Goal: Task Accomplishment & Management: Manage account settings

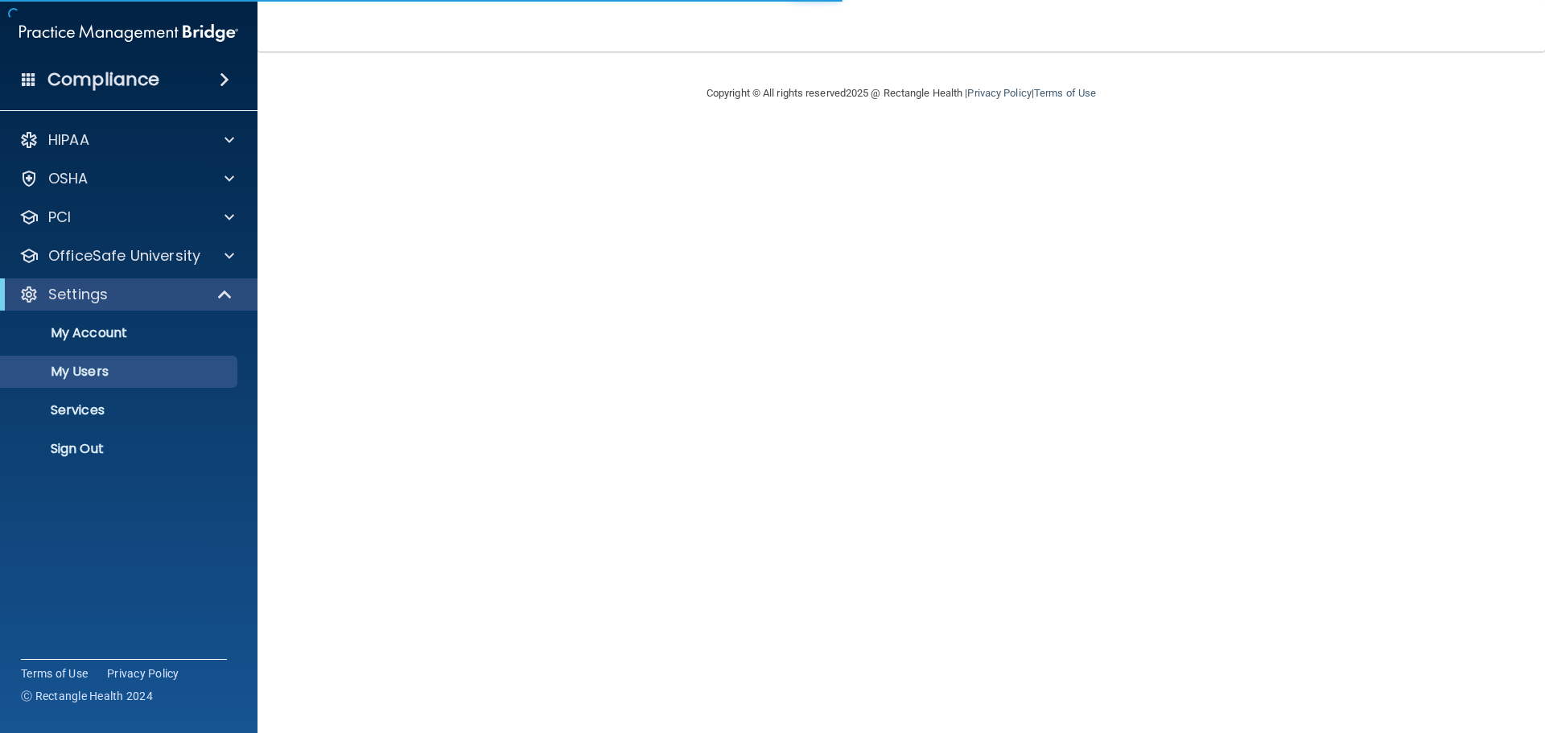
select select "20"
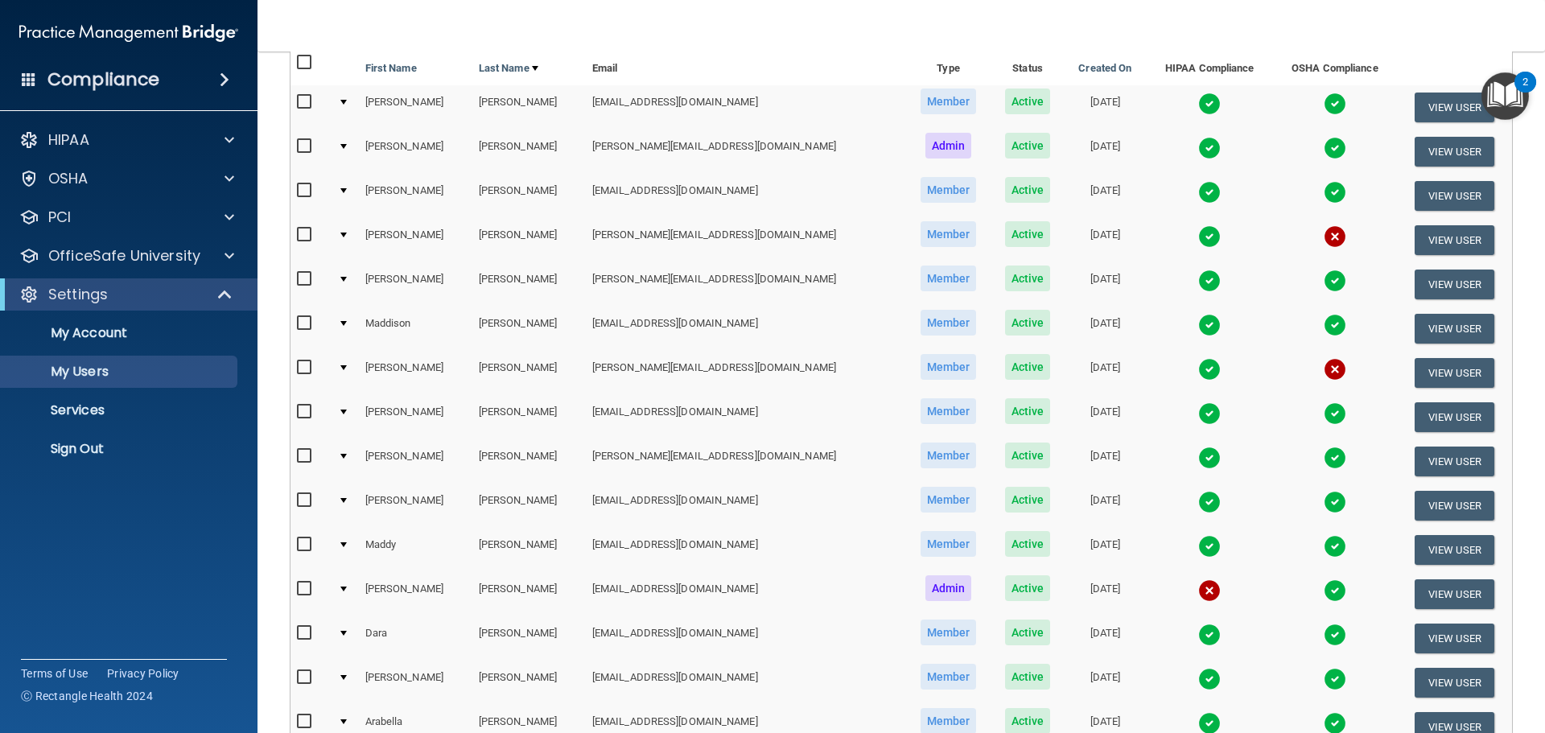
scroll to position [241, 0]
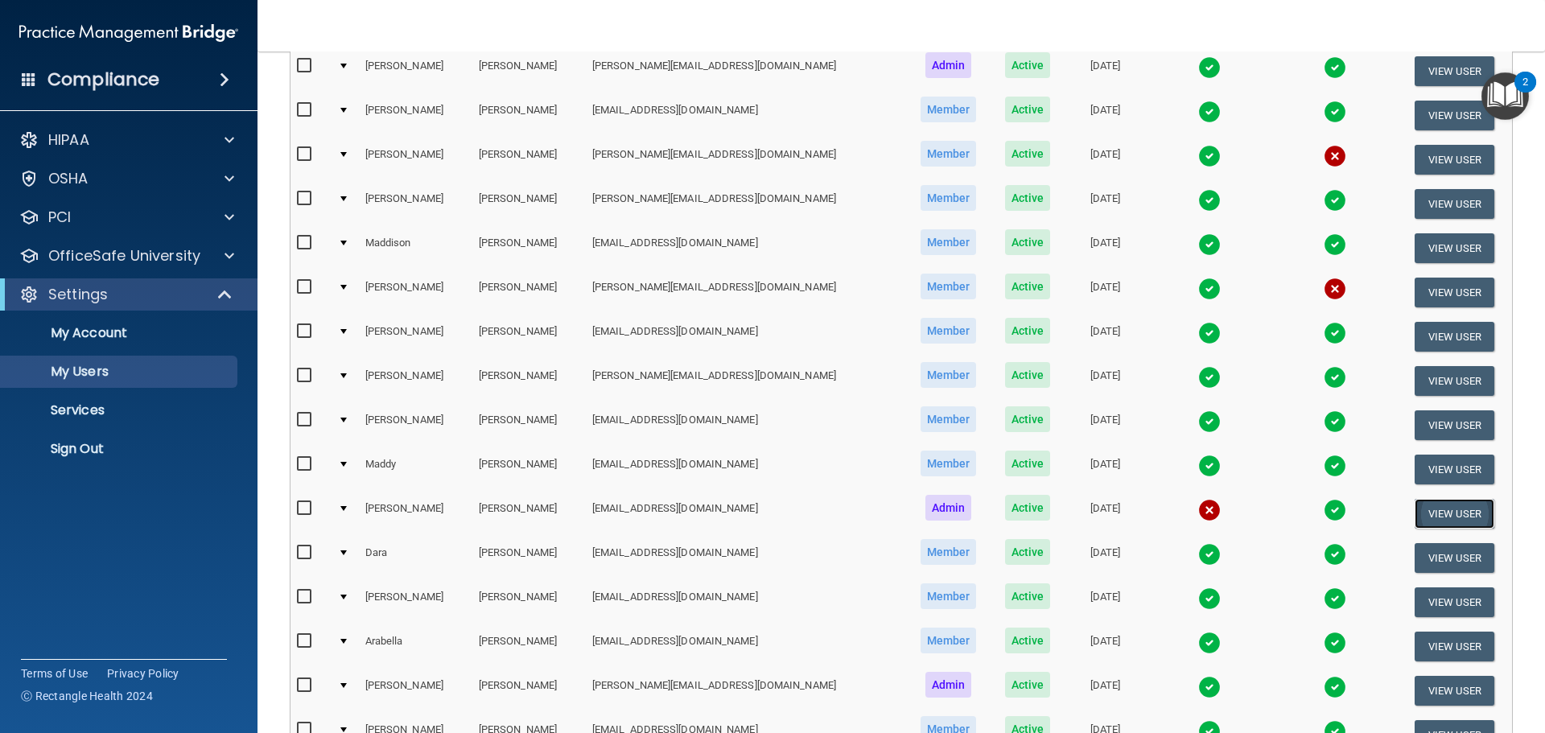
click at [1420, 517] on button "View User" at bounding box center [1455, 514] width 80 height 30
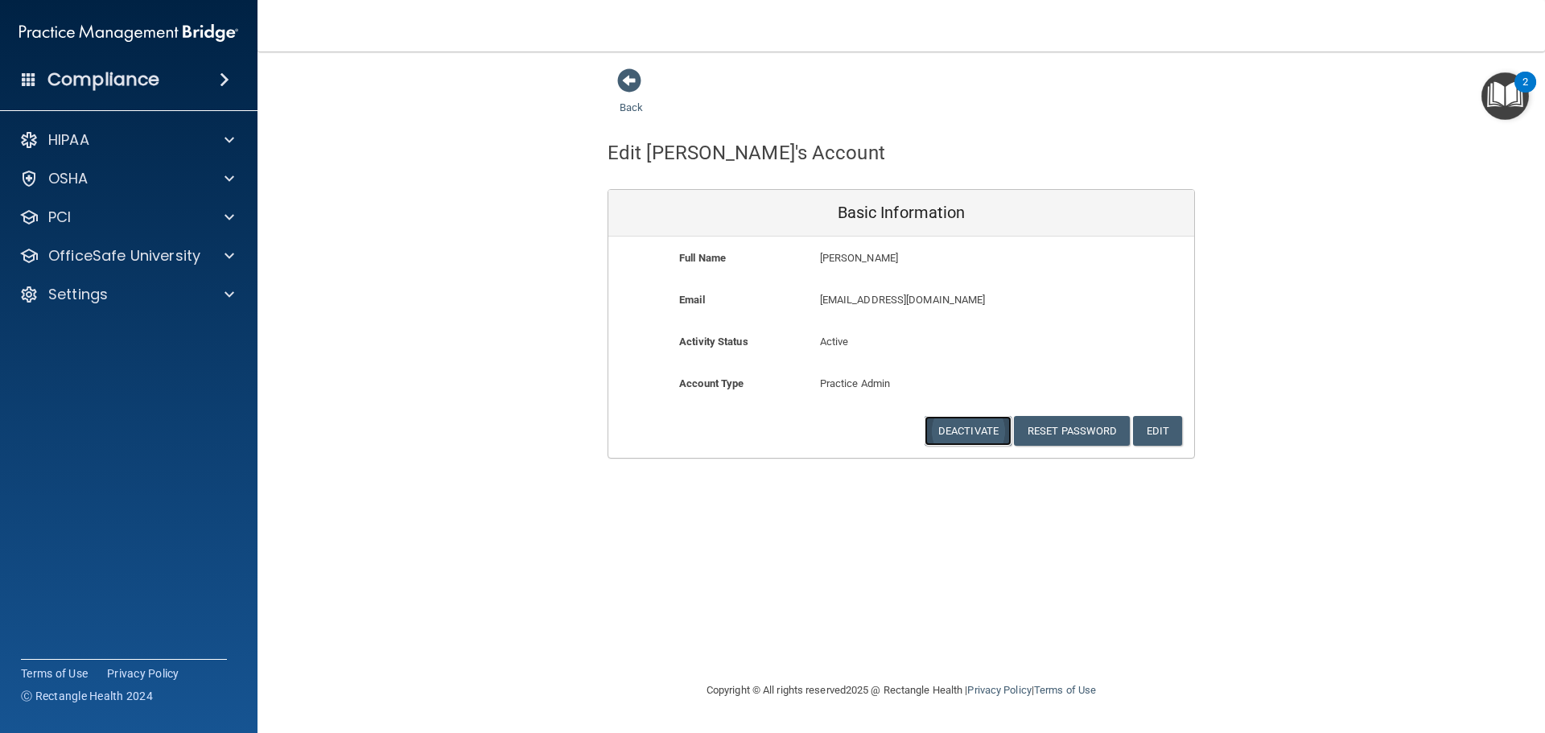
click at [982, 427] on button "Deactivate" at bounding box center [968, 431] width 87 height 30
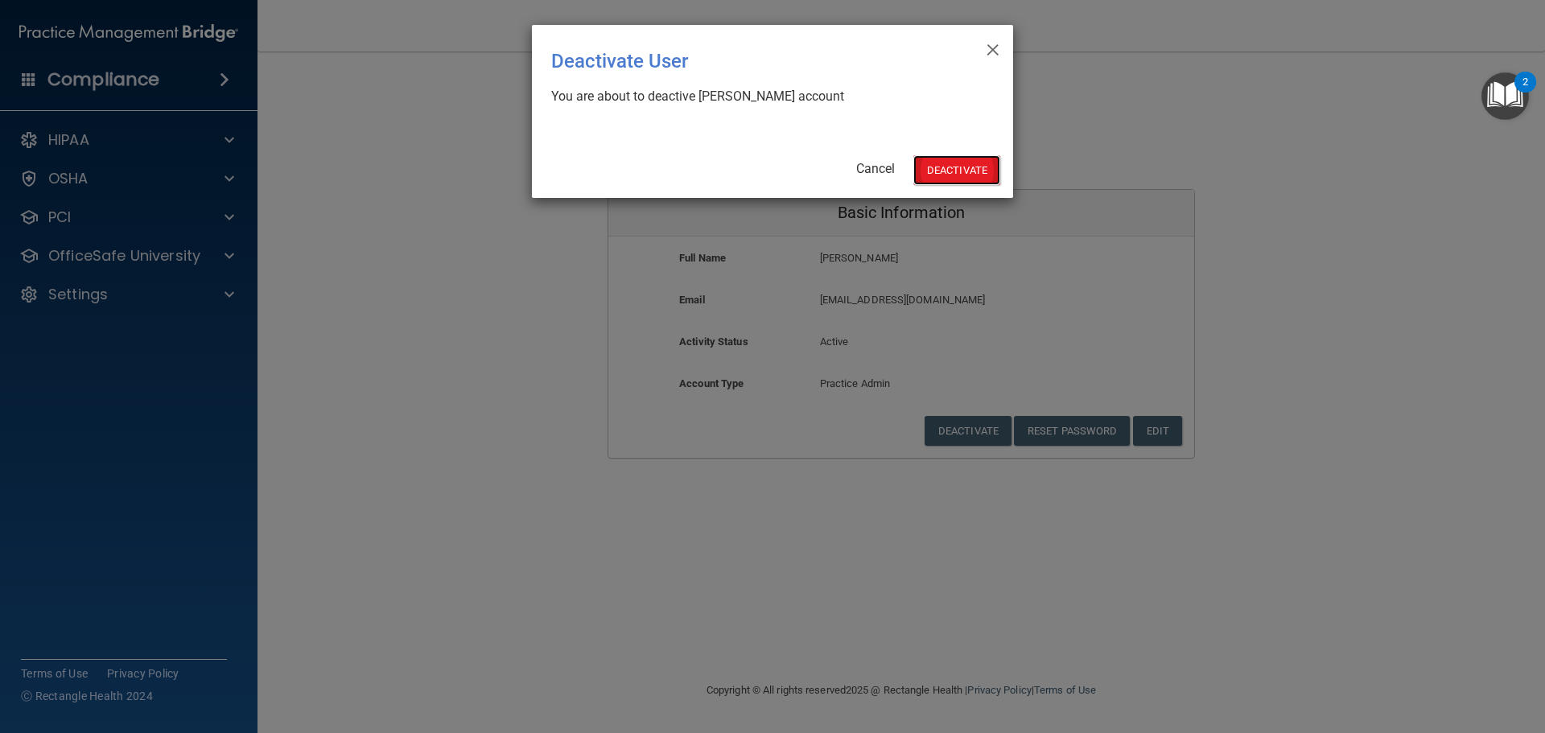
click at [965, 175] on button "Deactivate" at bounding box center [956, 170] width 87 height 30
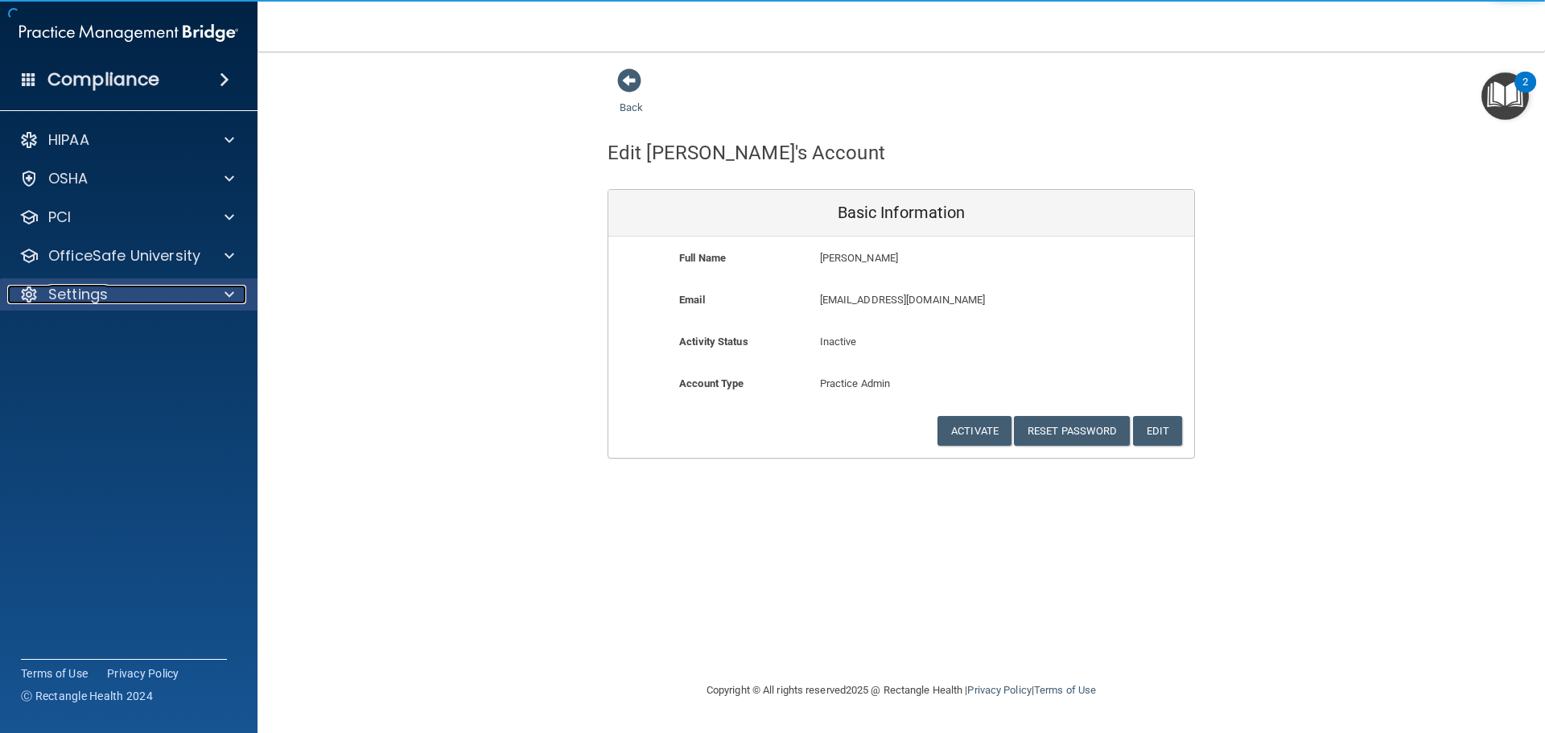
click at [131, 294] on div "Settings" at bounding box center [107, 294] width 200 height 19
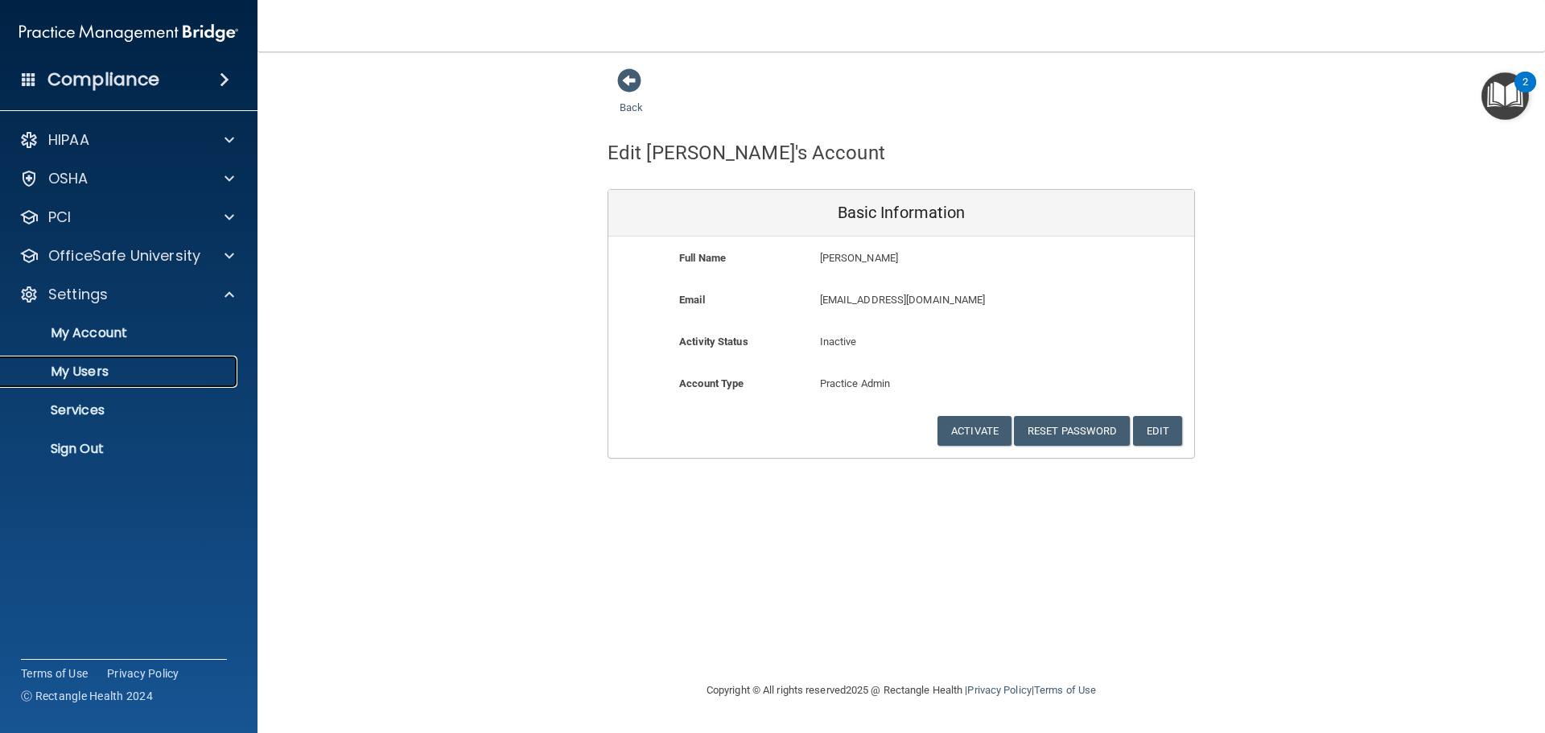
click at [85, 376] on p "My Users" at bounding box center [120, 372] width 220 height 16
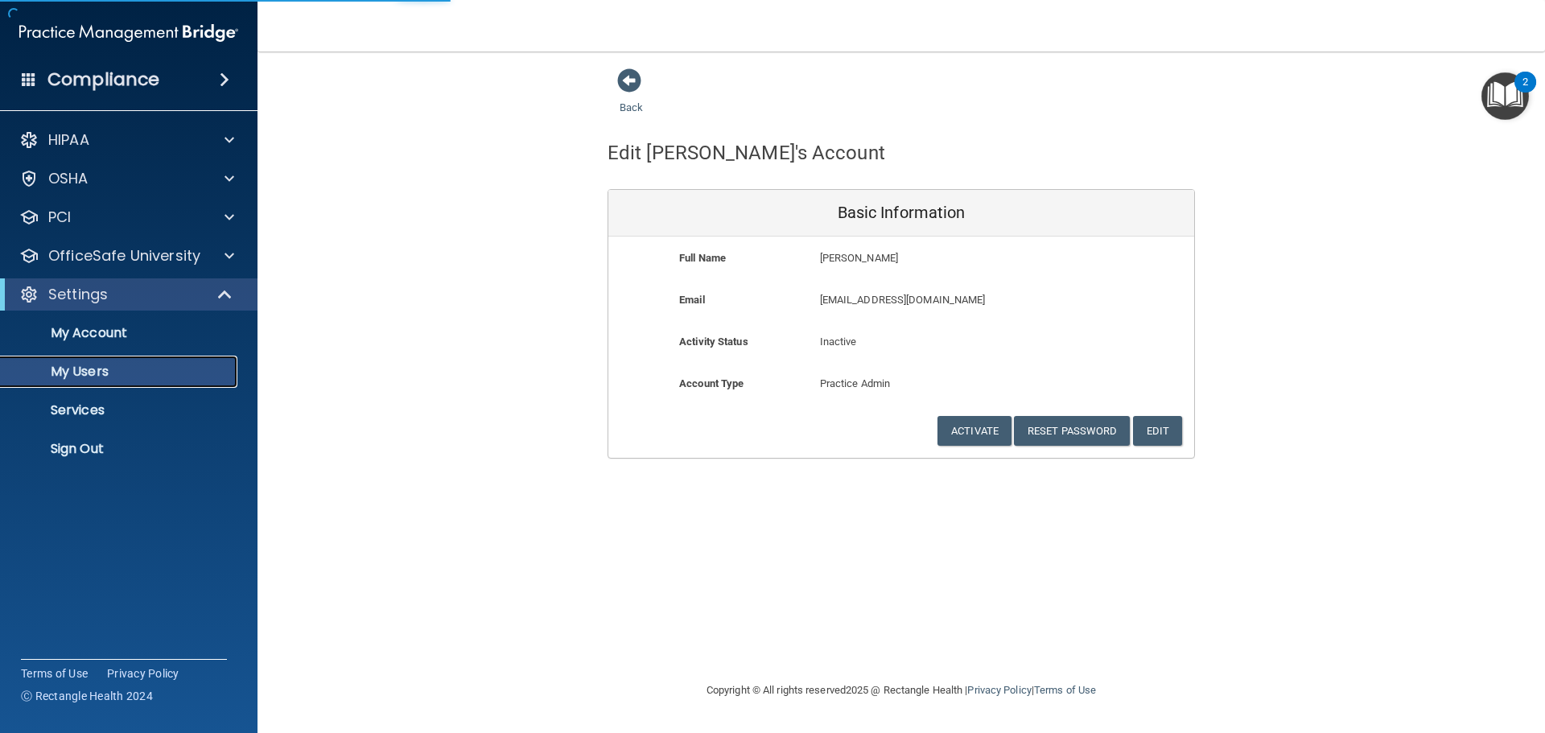
select select "20"
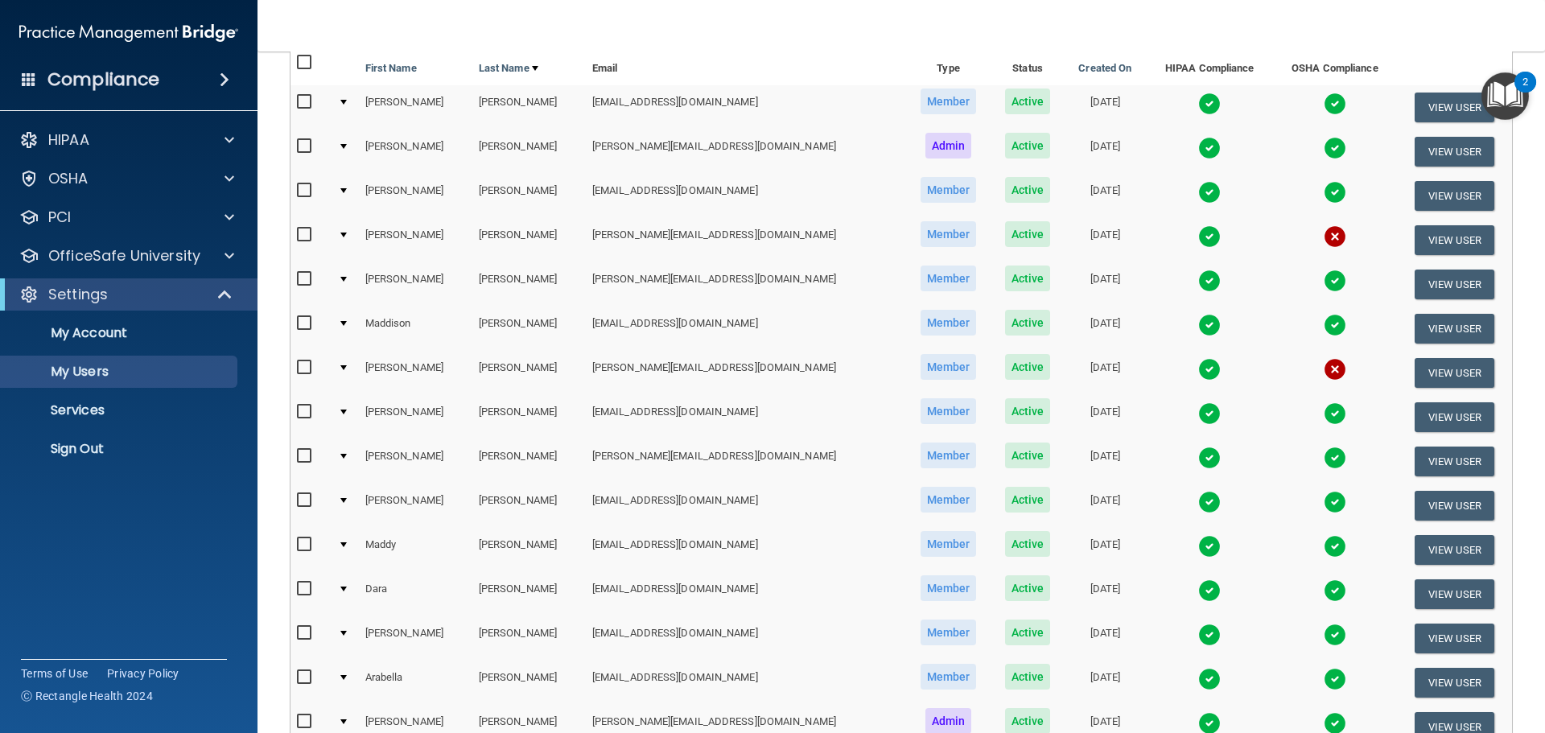
scroll to position [241, 0]
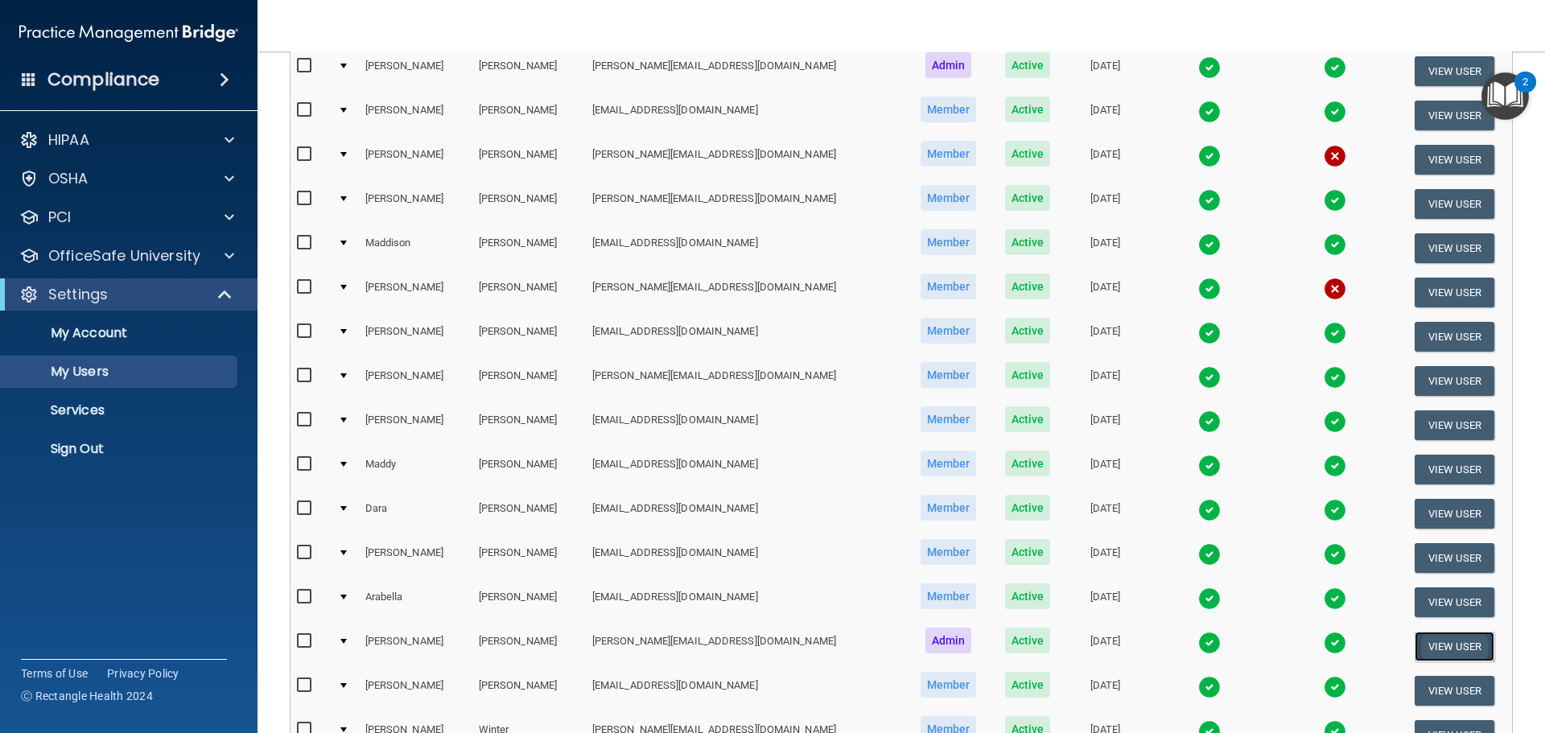
click at [1438, 653] on button "View User" at bounding box center [1455, 647] width 80 height 30
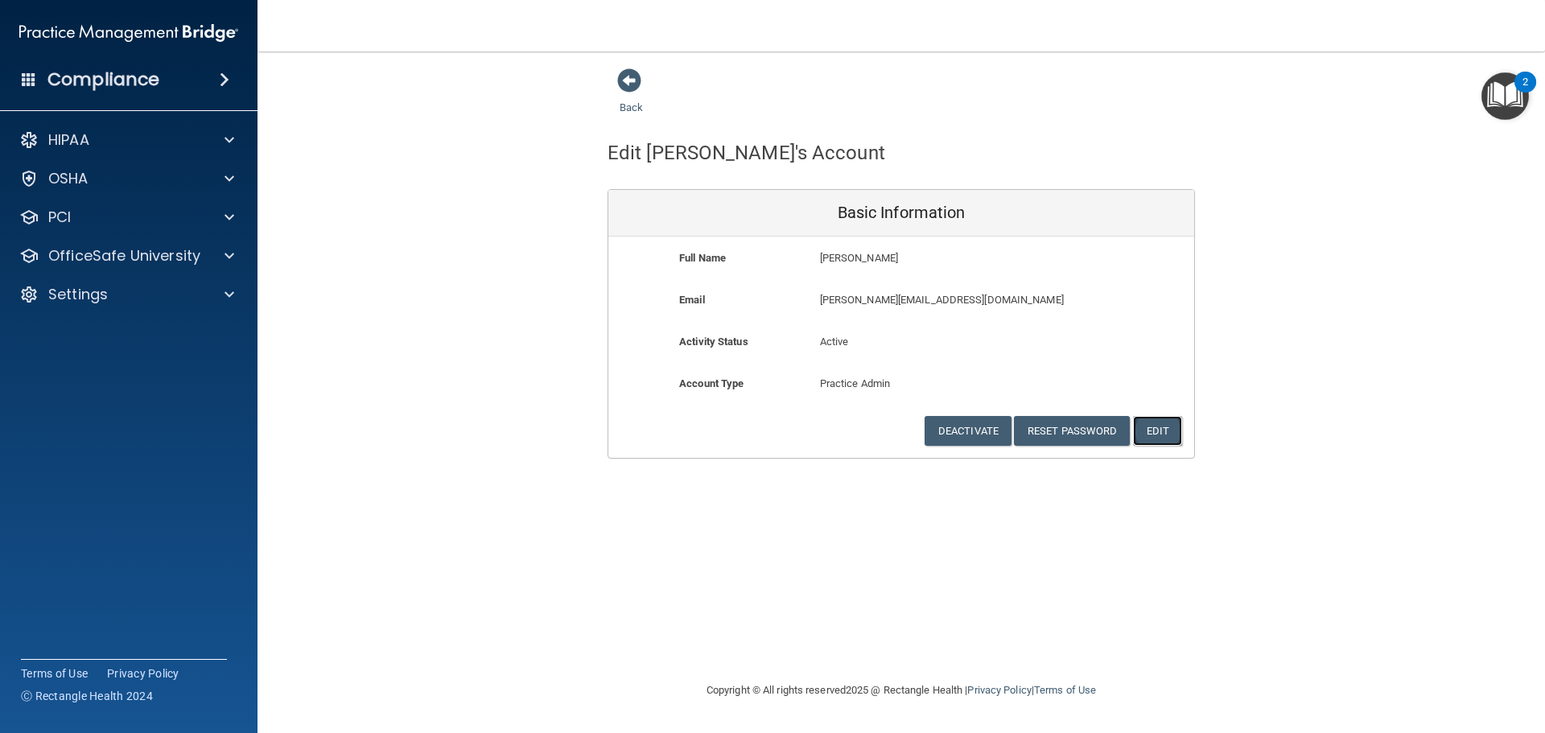
click at [1159, 424] on button "Edit" at bounding box center [1157, 431] width 49 height 30
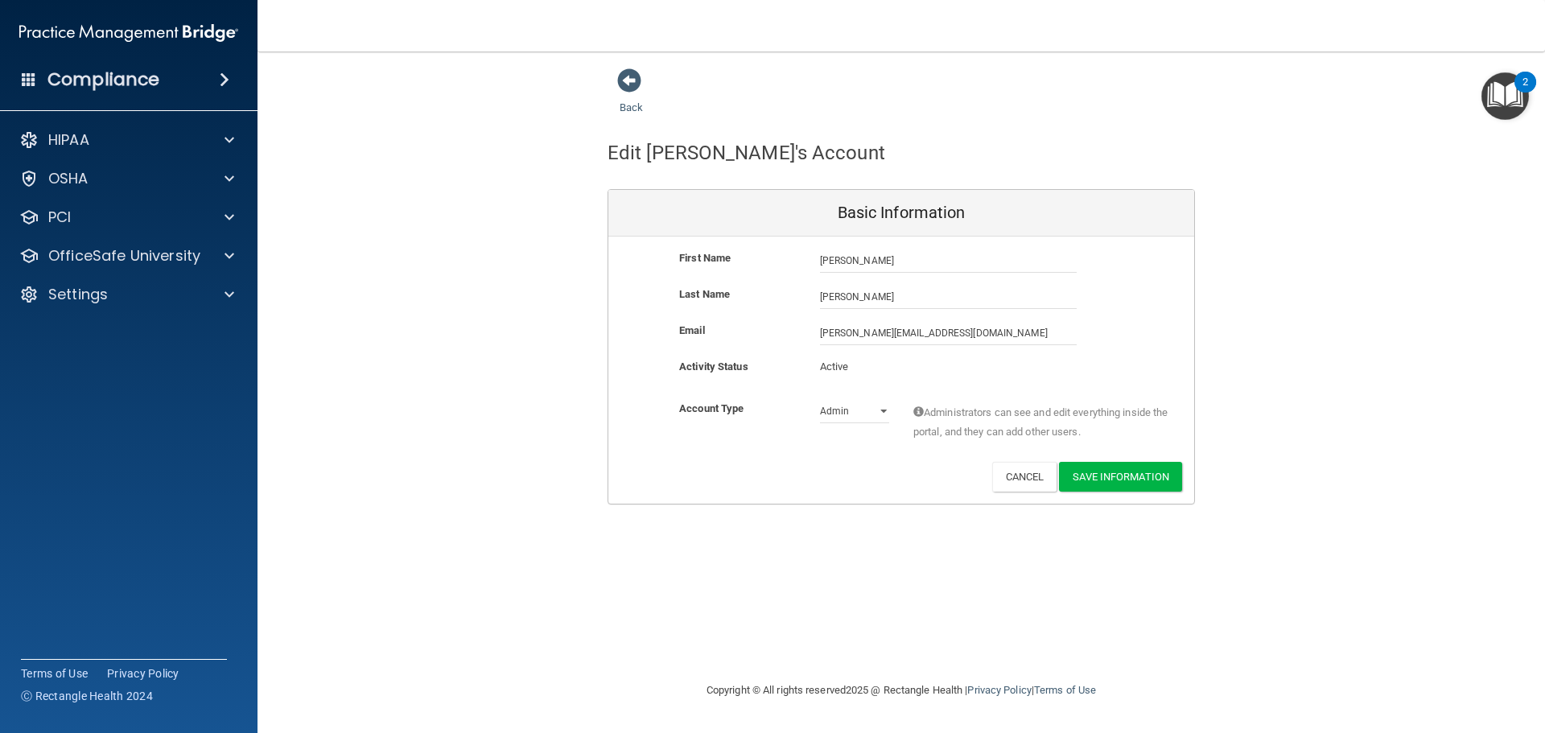
click at [893, 411] on div "Admin Member" at bounding box center [854, 411] width 93 height 24
click at [880, 414] on select "Admin Member" at bounding box center [854, 411] width 69 height 24
click at [1011, 473] on button "Cancel" at bounding box center [1024, 477] width 65 height 30
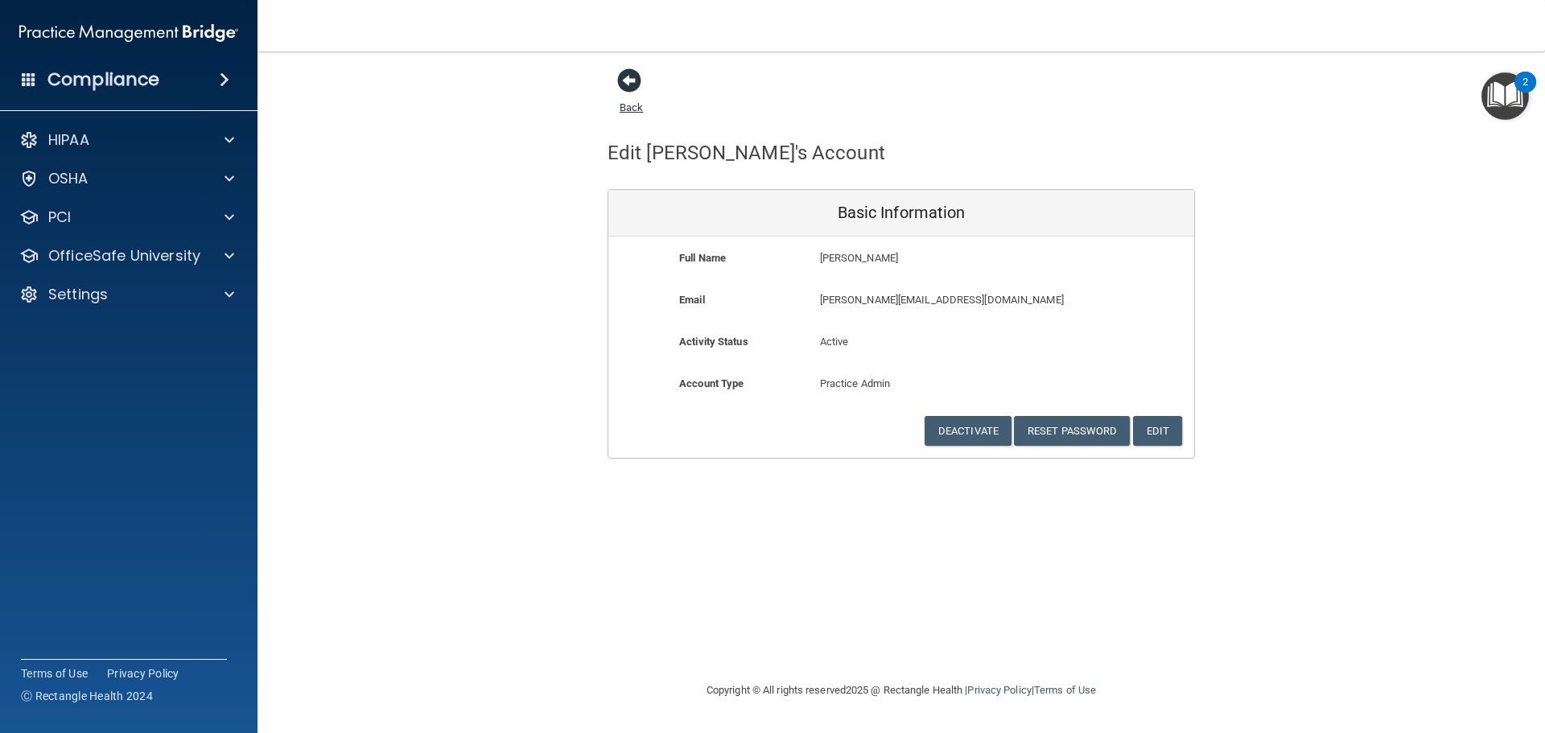
click at [631, 78] on span at bounding box center [629, 80] width 24 height 24
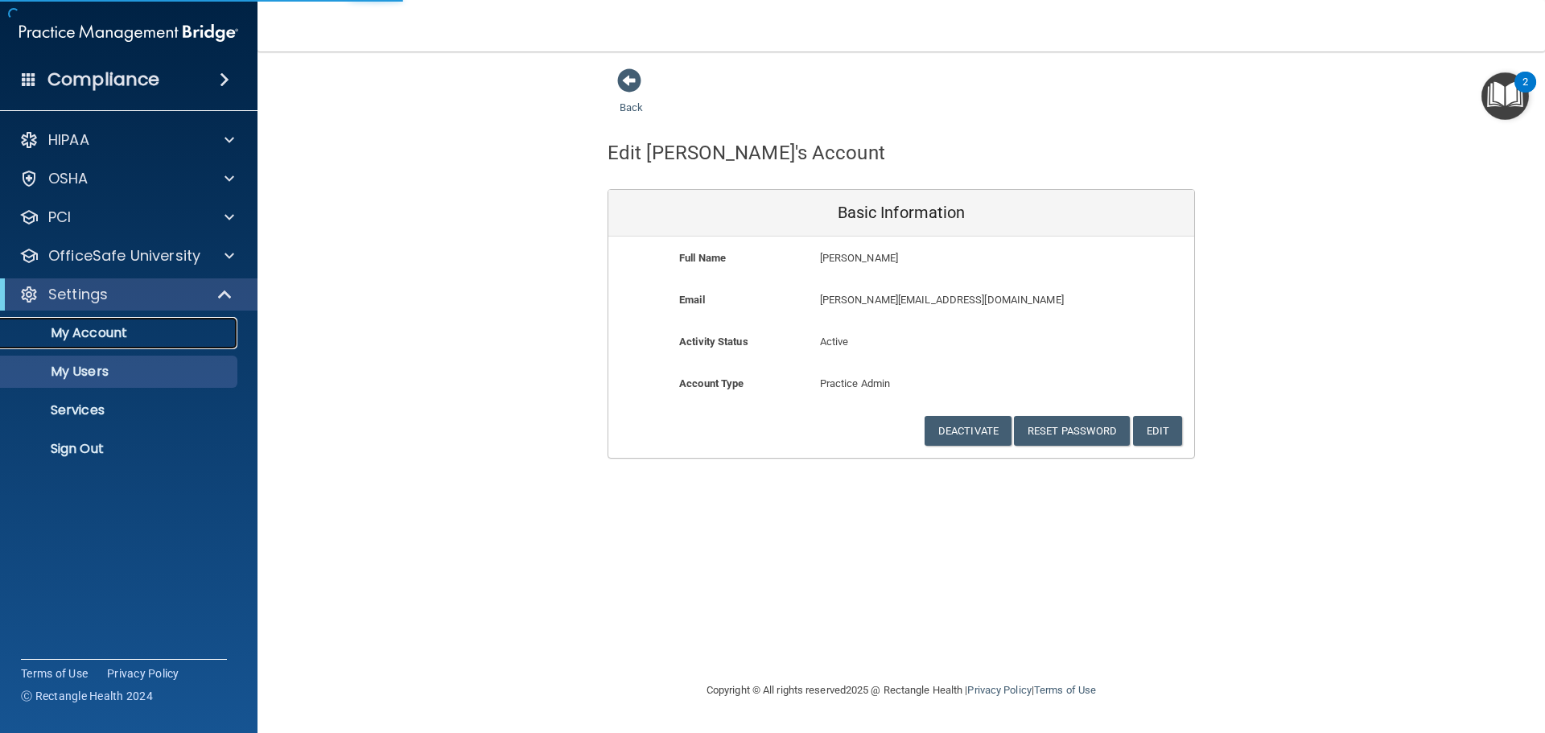
click at [101, 340] on p "My Account" at bounding box center [120, 333] width 220 height 16
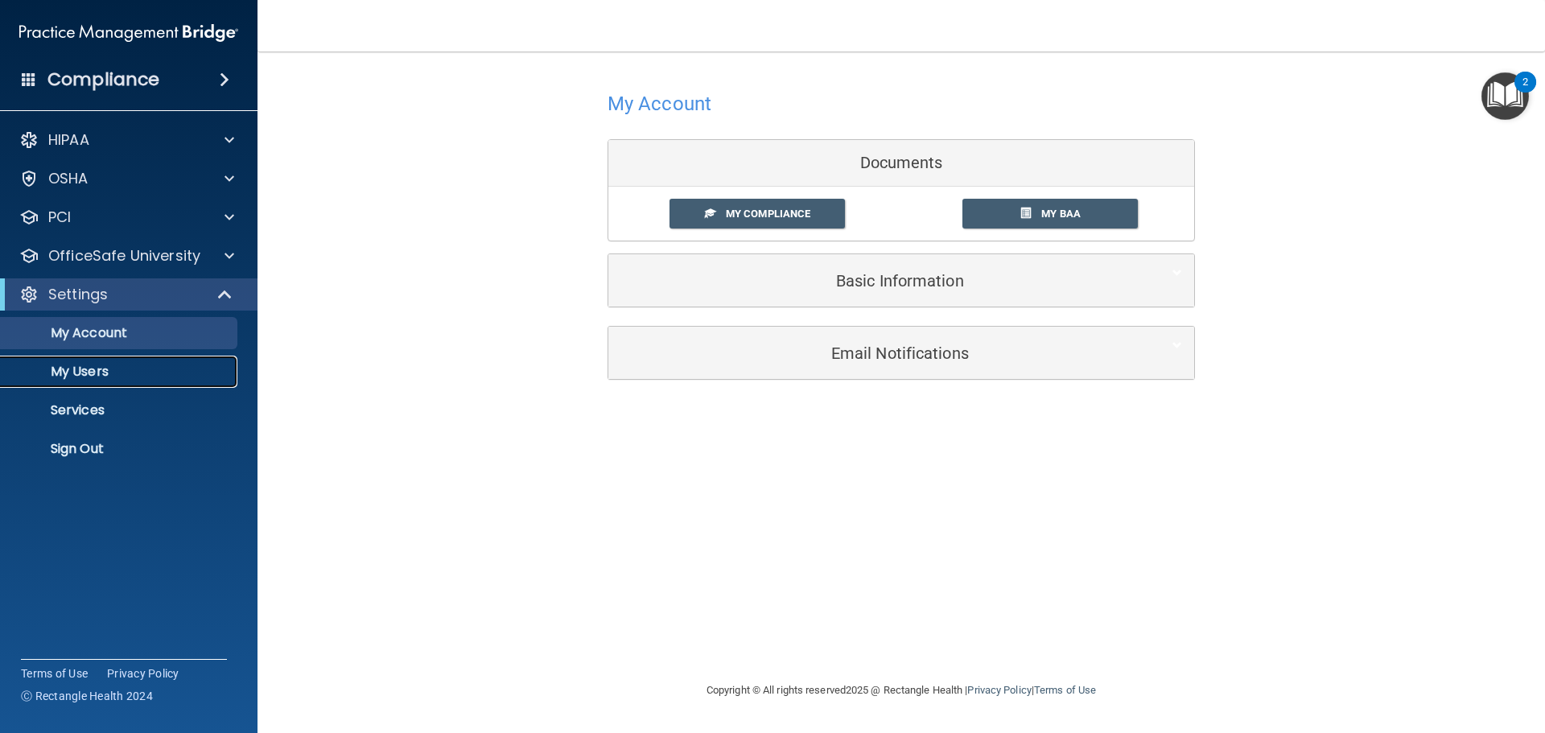
click at [74, 374] on p "My Users" at bounding box center [120, 372] width 220 height 16
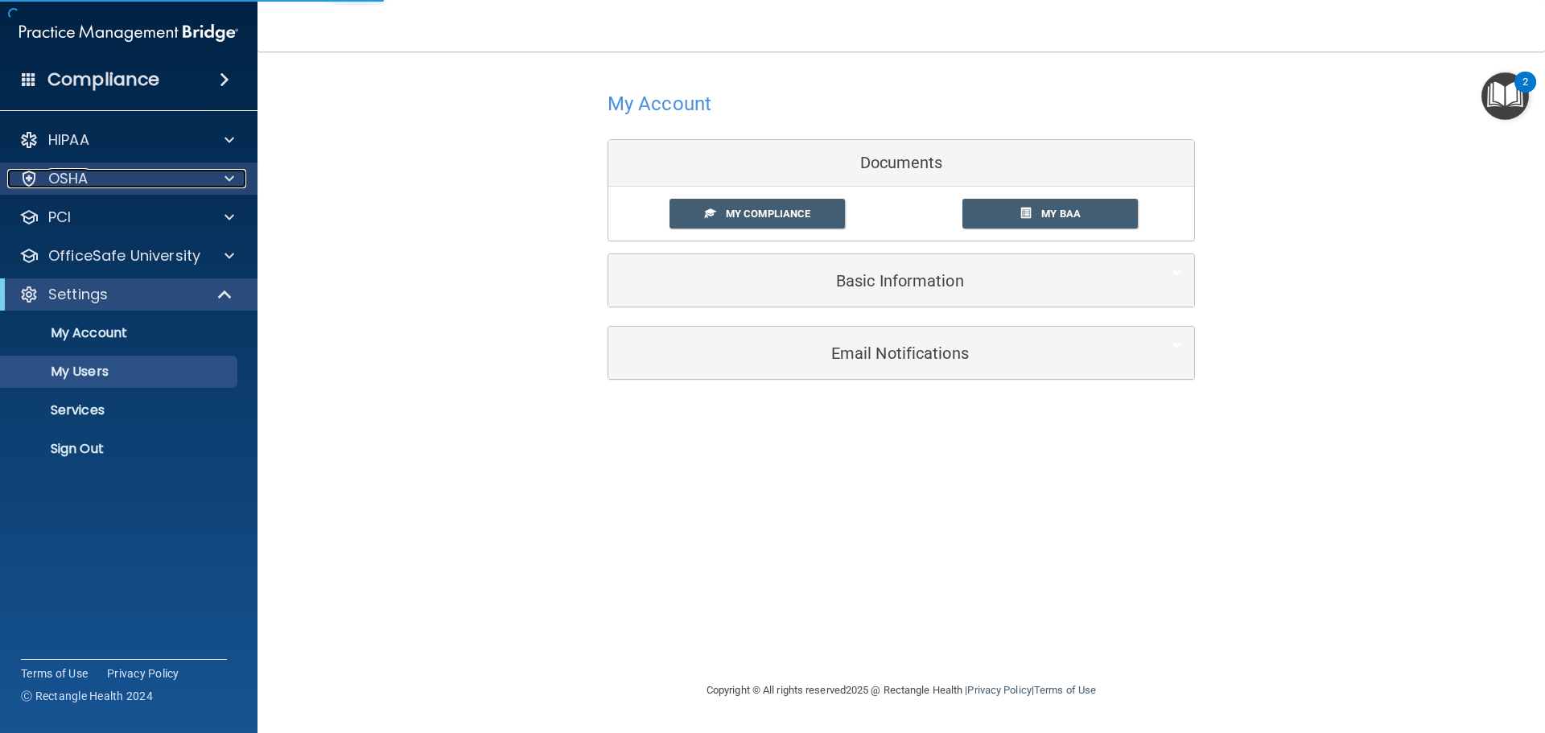
click at [66, 175] on p "OSHA" at bounding box center [68, 178] width 40 height 19
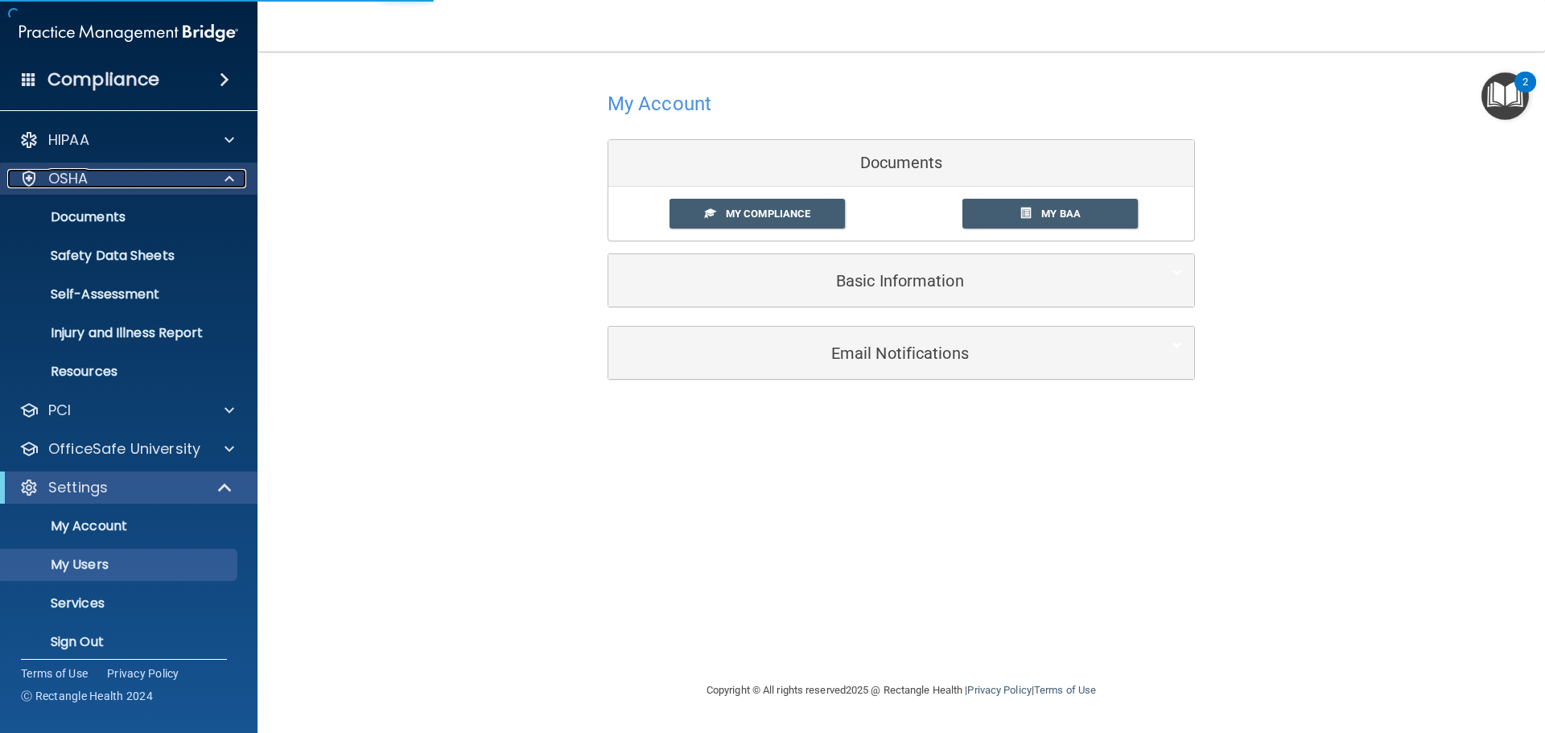
select select "20"
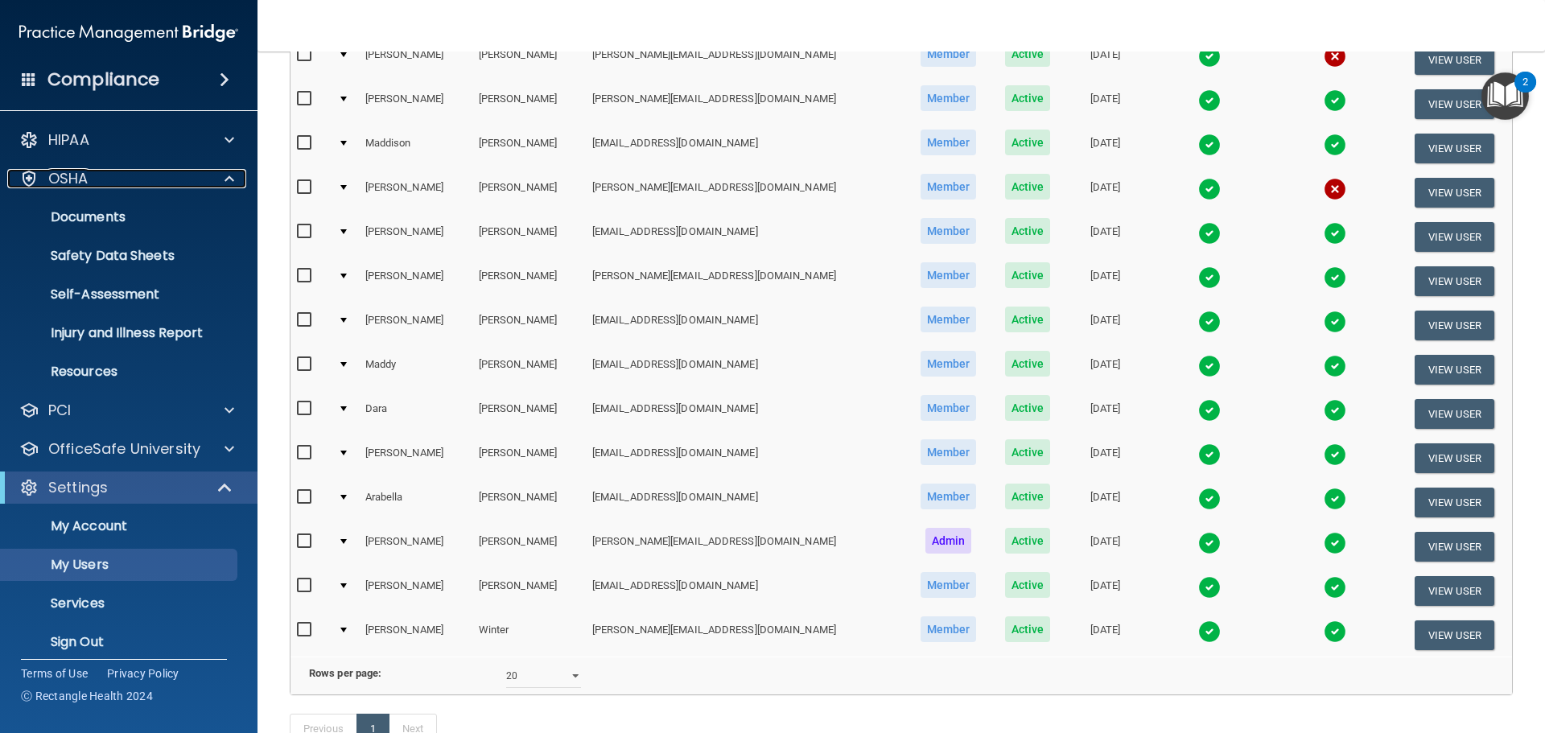
scroll to position [305, 0]
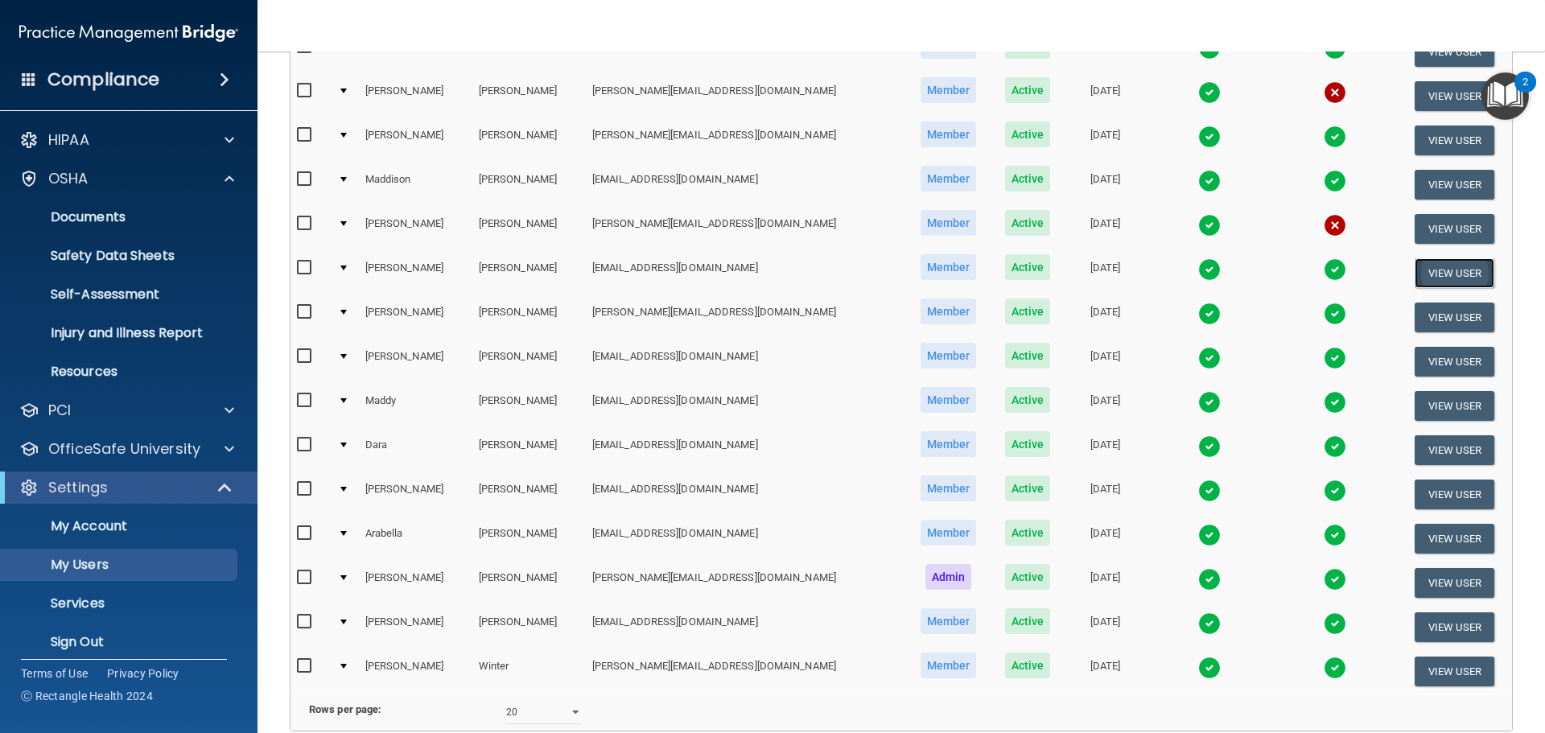
click at [1435, 278] on button "View User" at bounding box center [1455, 273] width 80 height 30
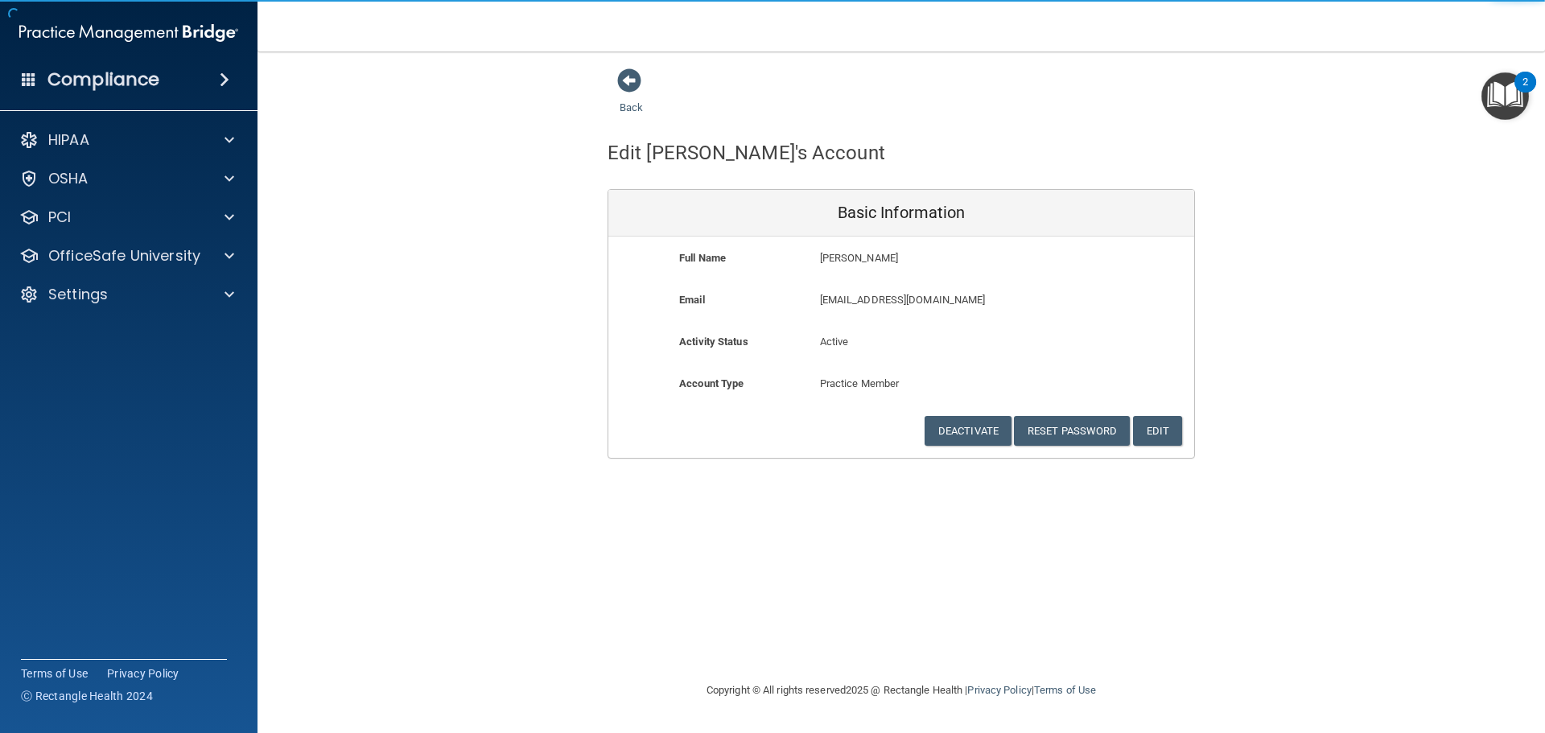
click at [1193, 433] on div "Deactivate Reset Password Edit Cancel Save Information" at bounding box center [901, 431] width 586 height 30
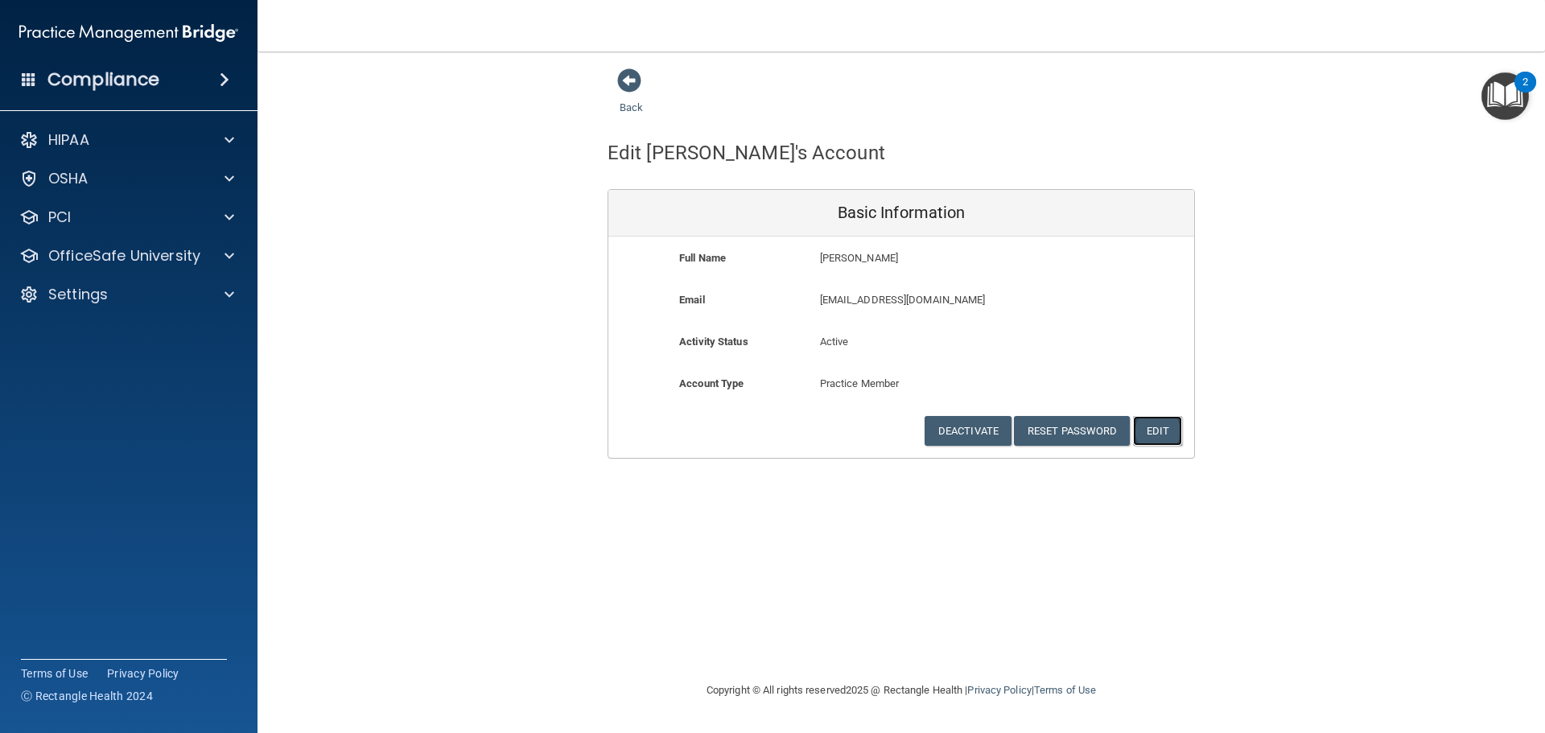
click at [1154, 437] on button "Edit" at bounding box center [1157, 431] width 49 height 30
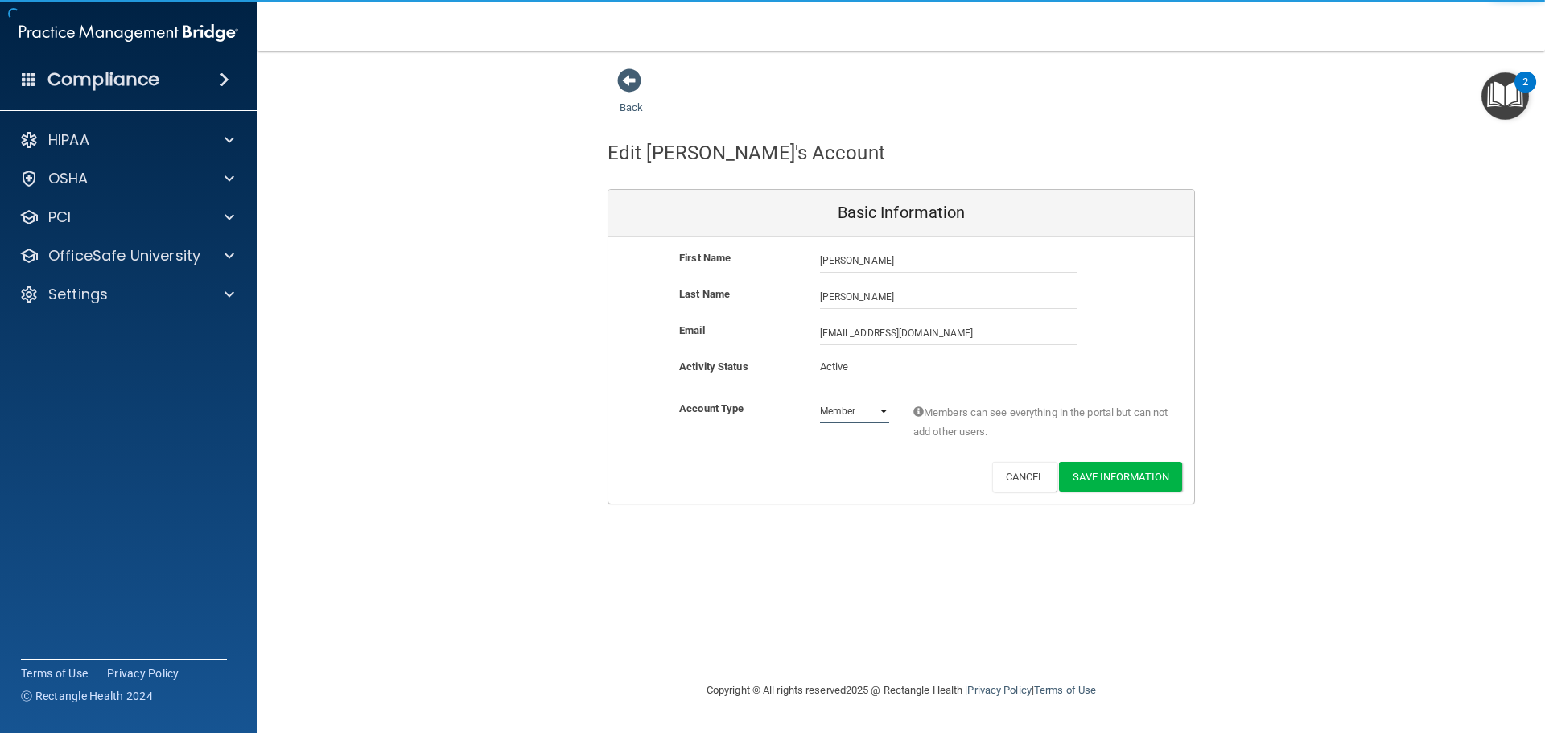
click at [854, 414] on select "Admin Member" at bounding box center [854, 411] width 69 height 24
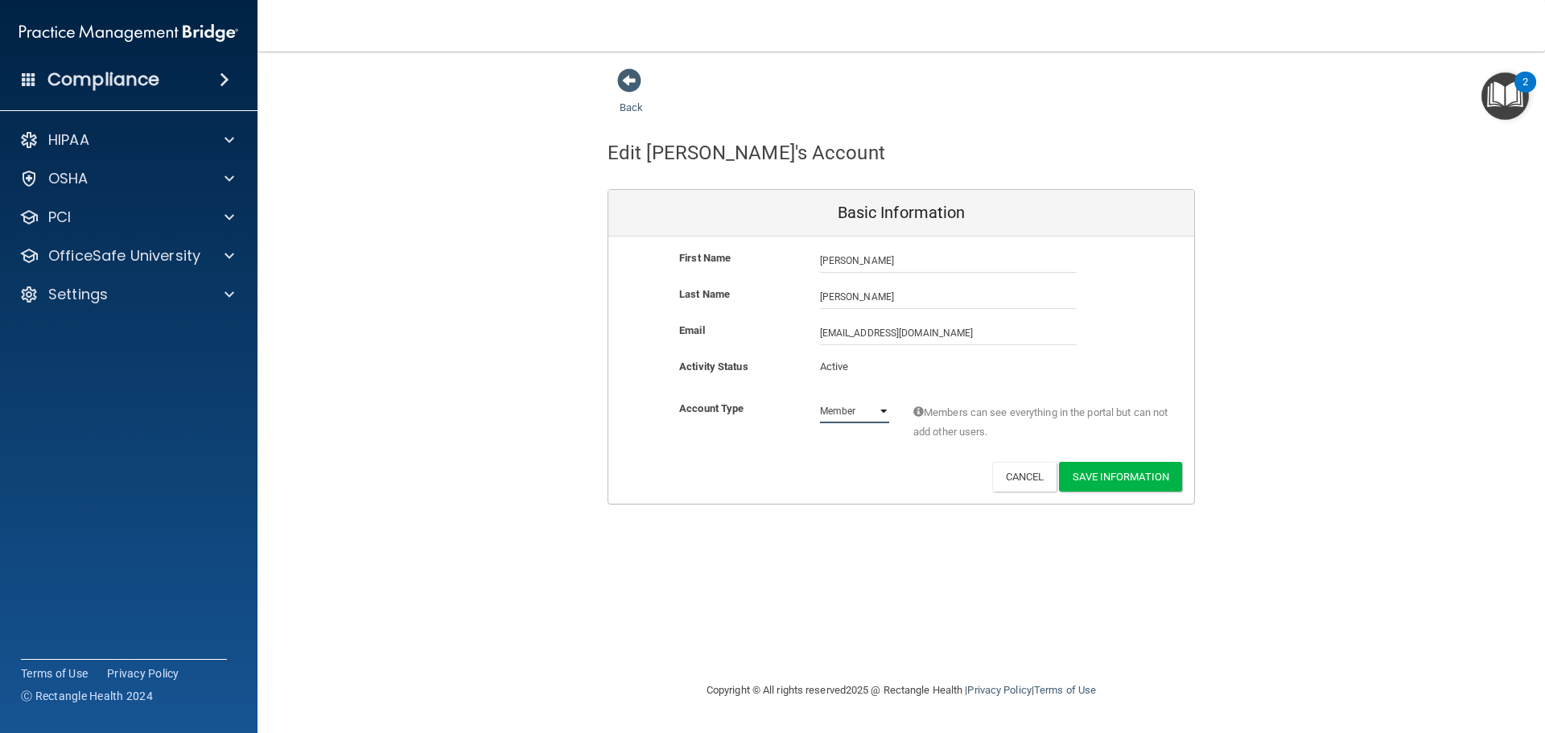
select select "practice_admin"
click at [820, 399] on select "Admin Member" at bounding box center [854, 411] width 69 height 24
click at [1099, 474] on button "Save Information" at bounding box center [1120, 477] width 123 height 30
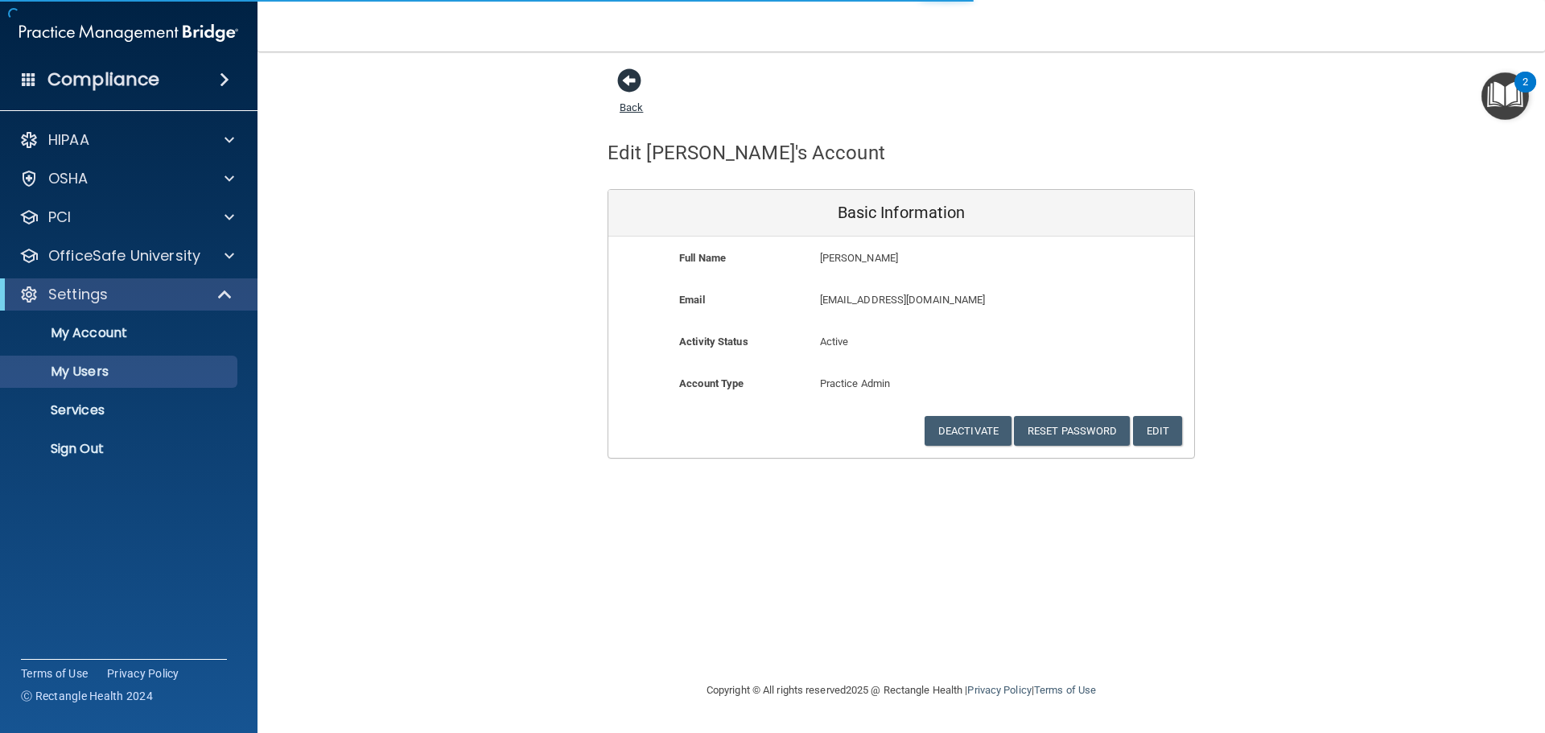
select select "20"
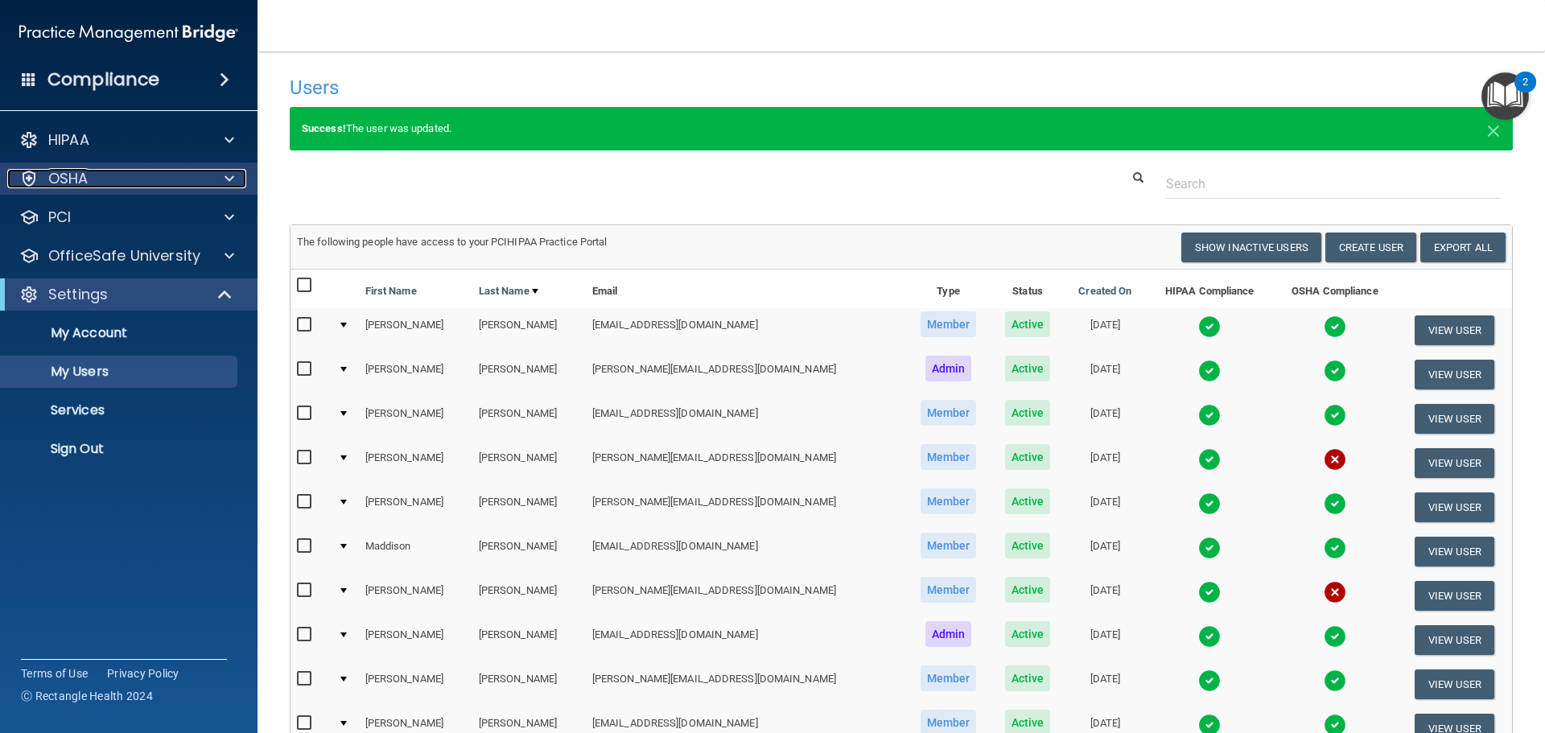
click at [224, 173] on div at bounding box center [227, 178] width 40 height 19
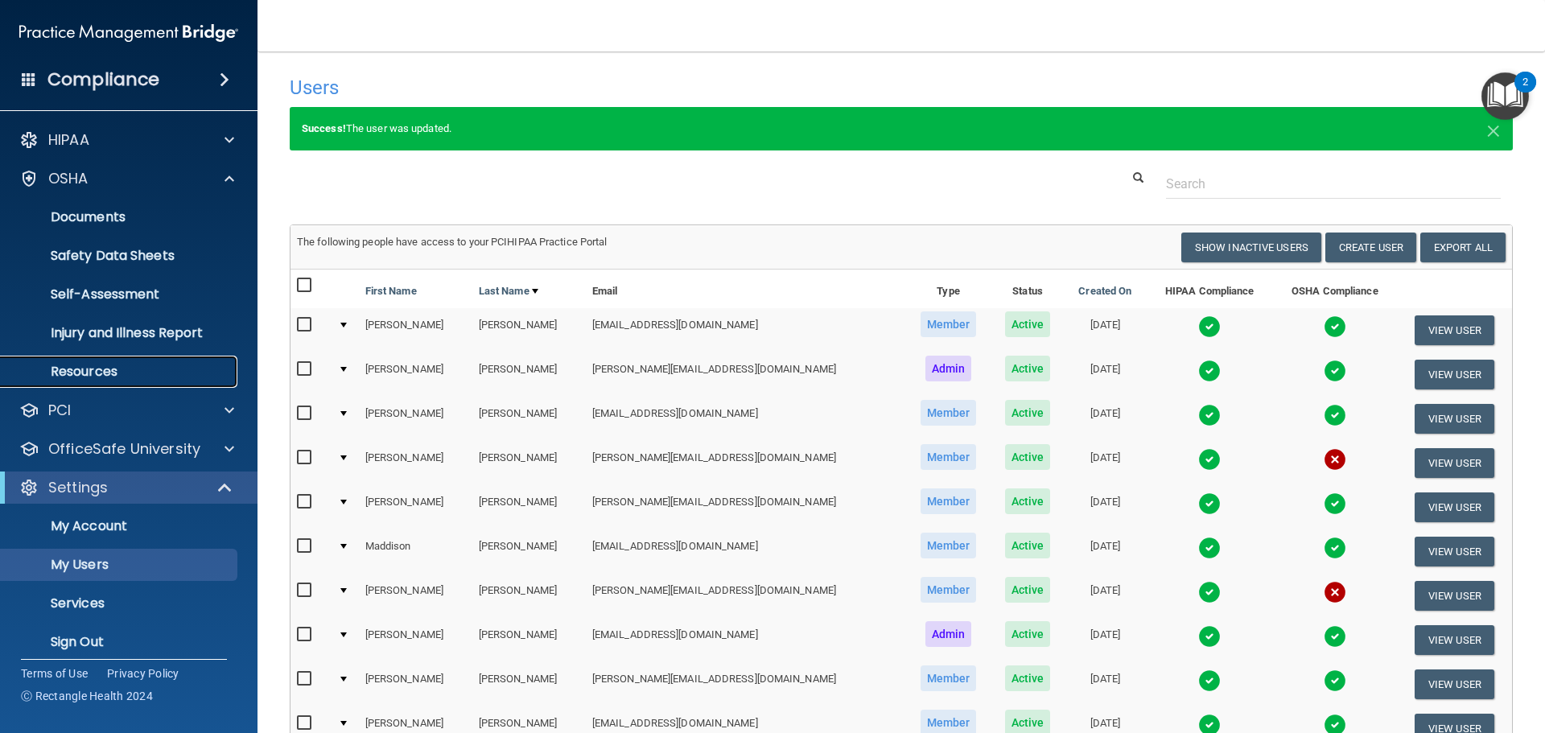
click at [101, 374] on p "Resources" at bounding box center [120, 372] width 220 height 16
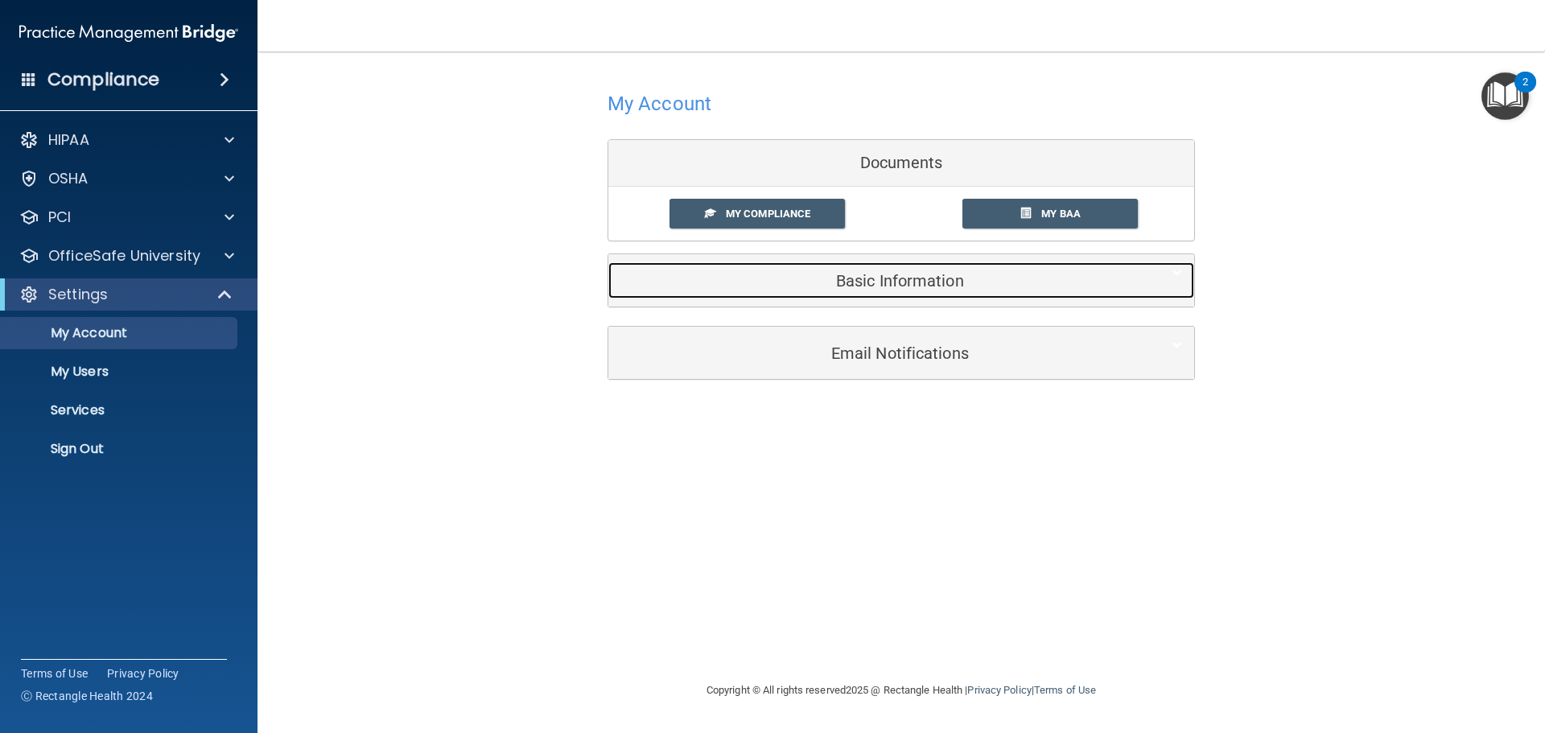
click at [908, 272] on h5 "Basic Information" at bounding box center [876, 281] width 513 height 18
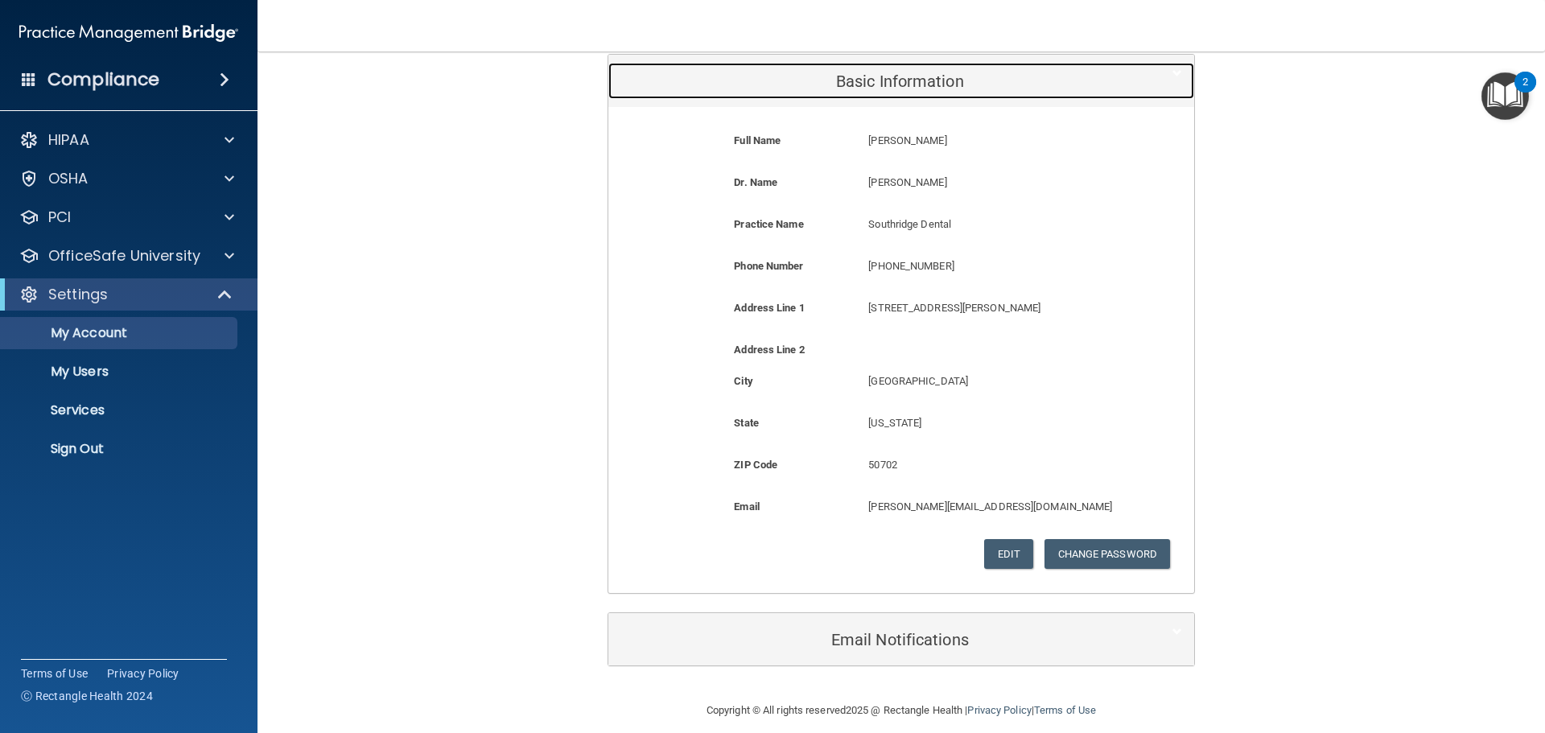
scroll to position [216, 0]
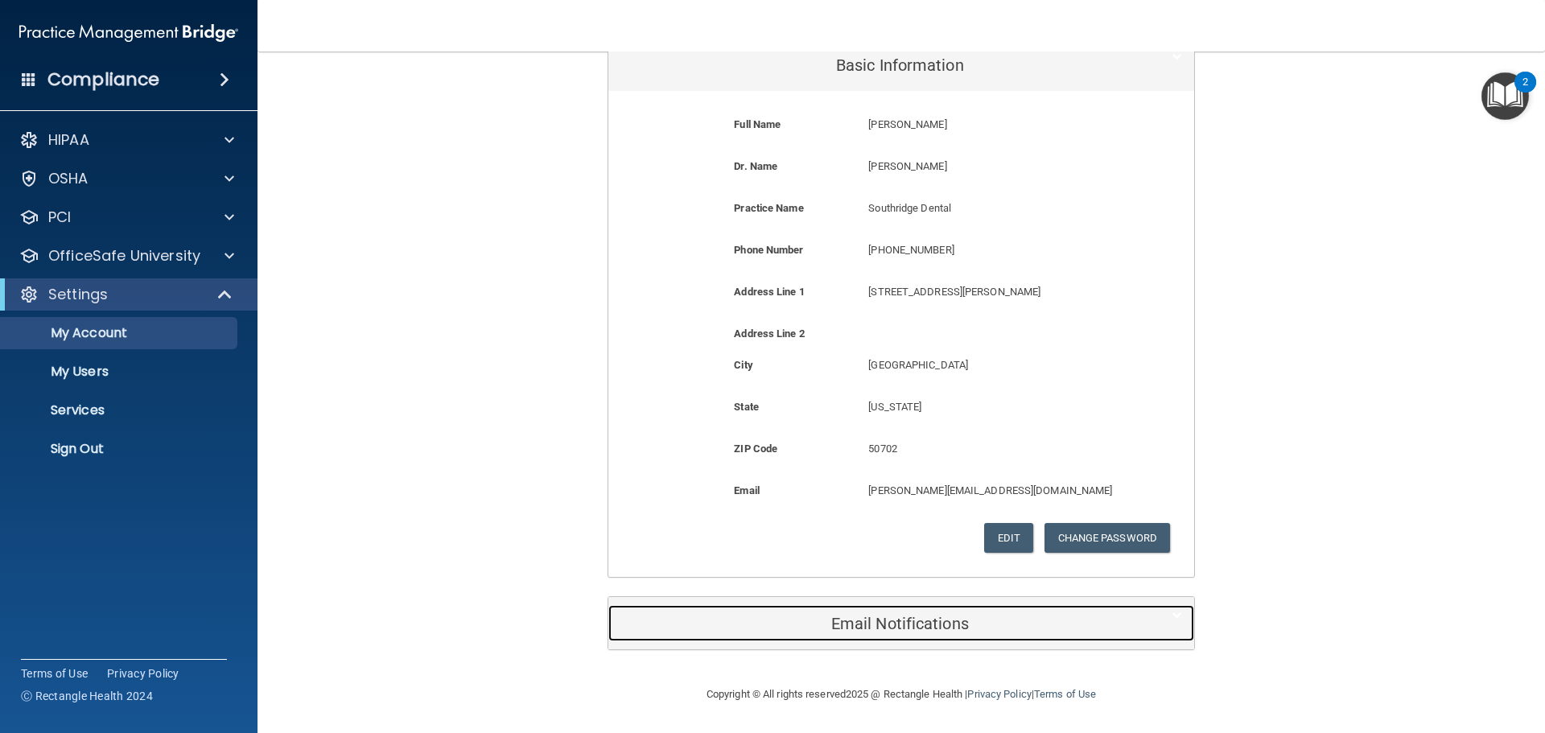
click at [910, 620] on h5 "Email Notifications" at bounding box center [876, 624] width 513 height 18
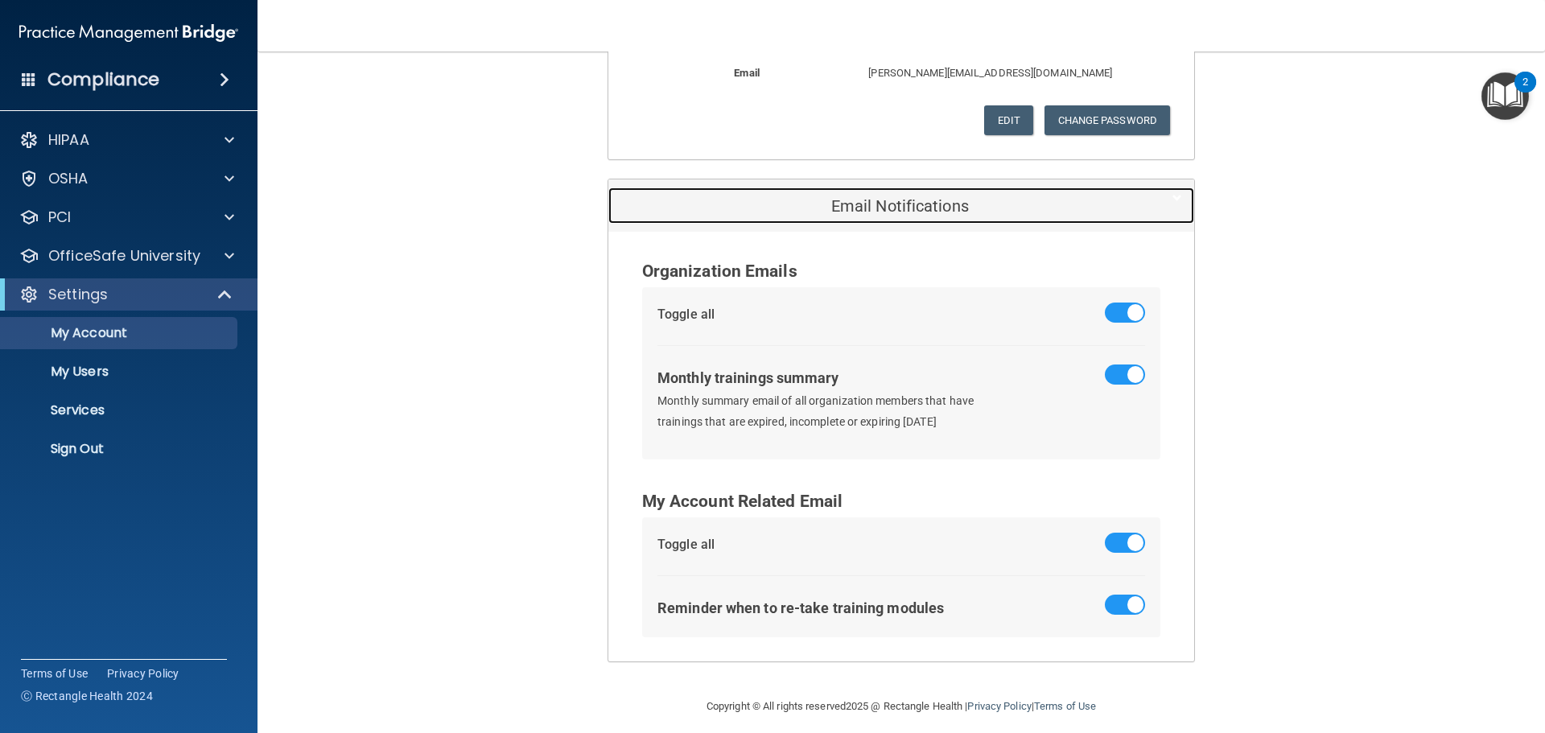
scroll to position [645, 0]
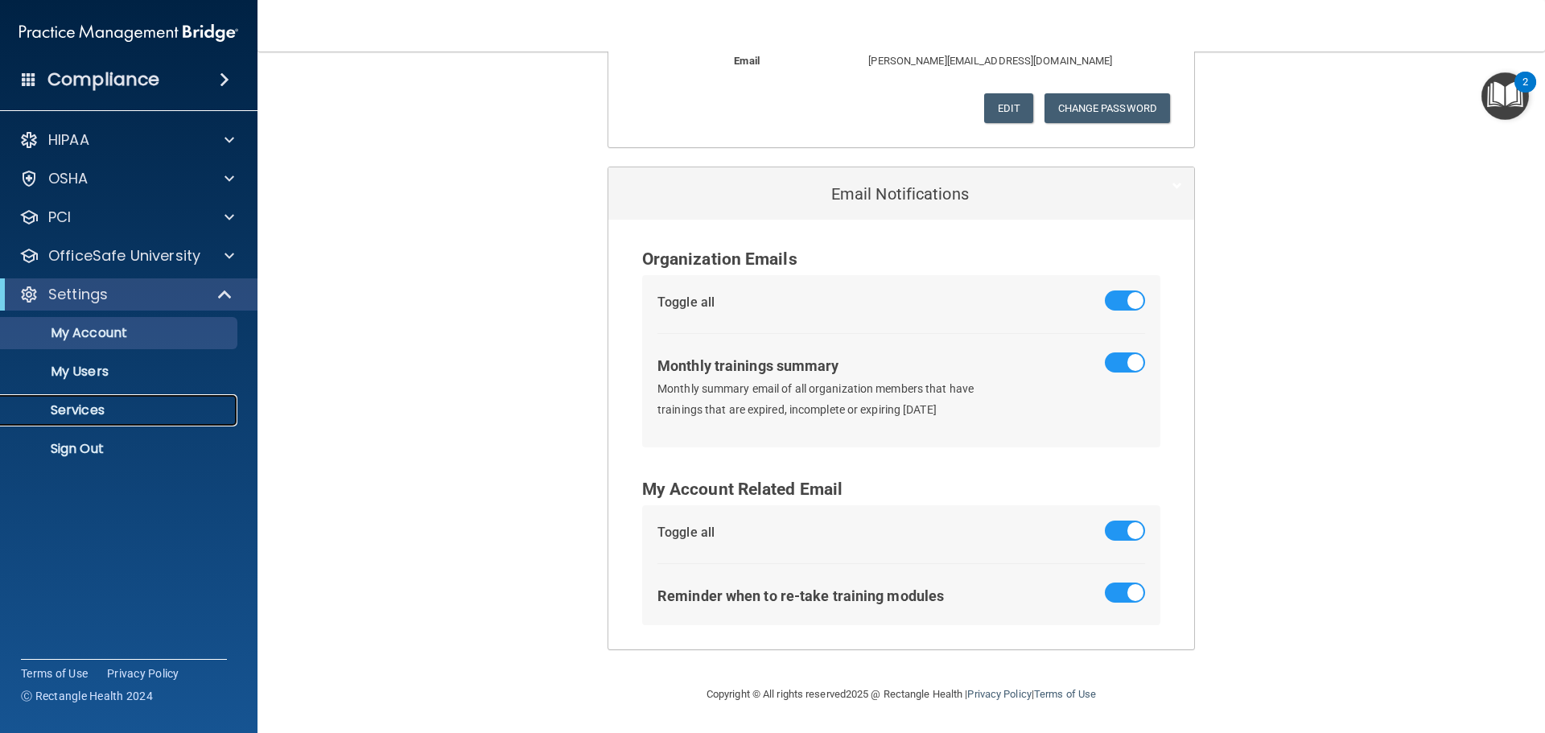
click at [87, 406] on p "Services" at bounding box center [120, 410] width 220 height 16
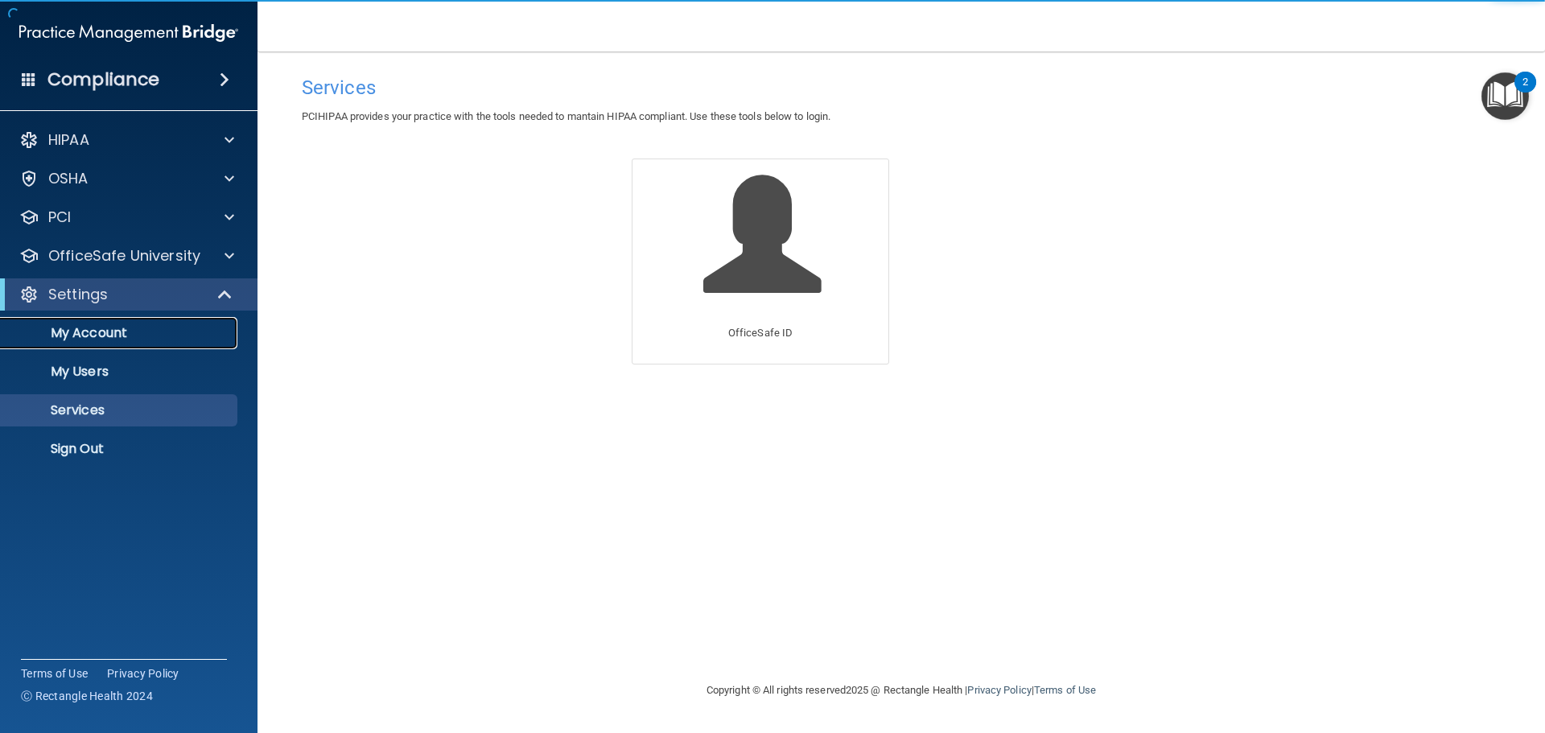
click at [92, 336] on p "My Account" at bounding box center [120, 333] width 220 height 16
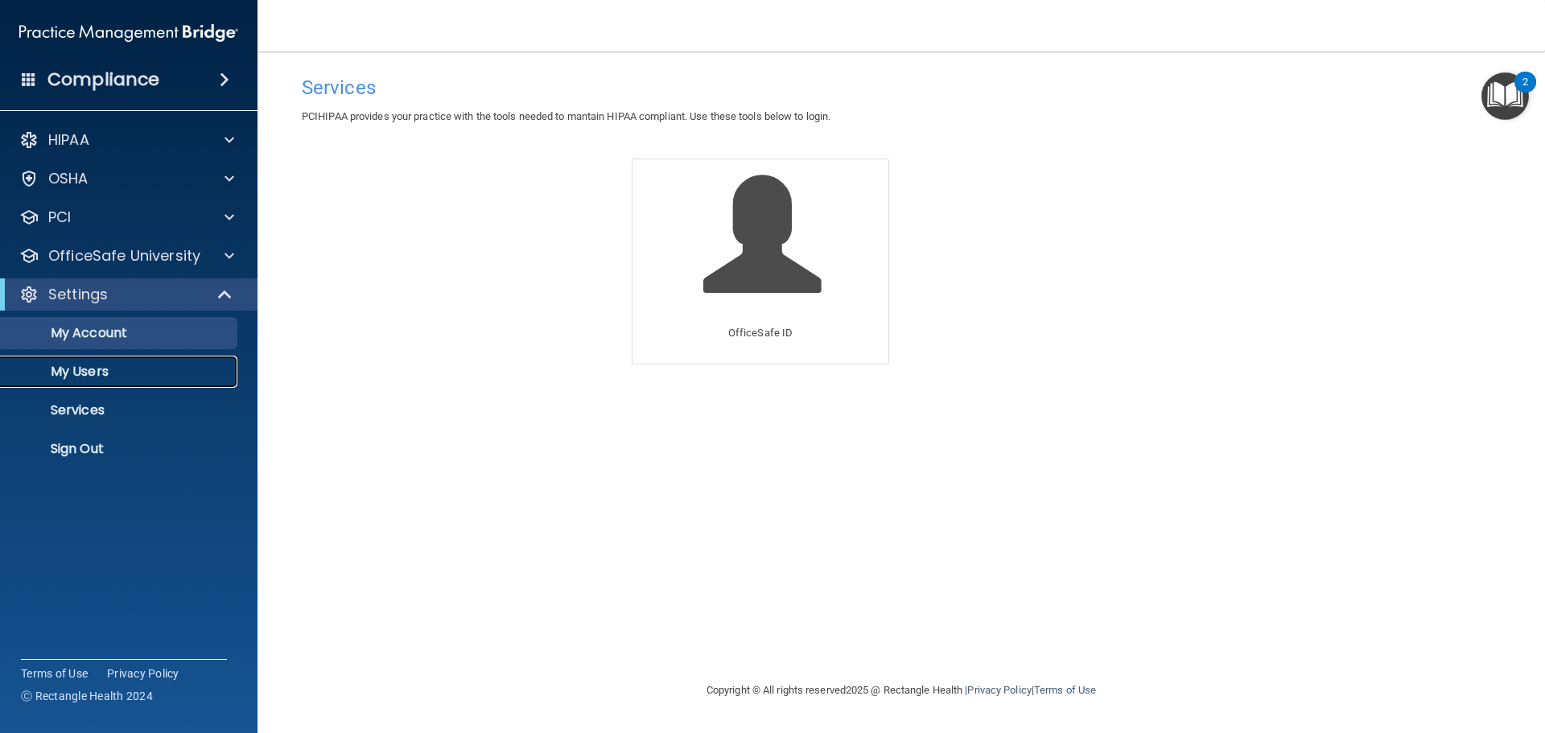
click at [85, 367] on p "My Users" at bounding box center [120, 372] width 220 height 16
select select "20"
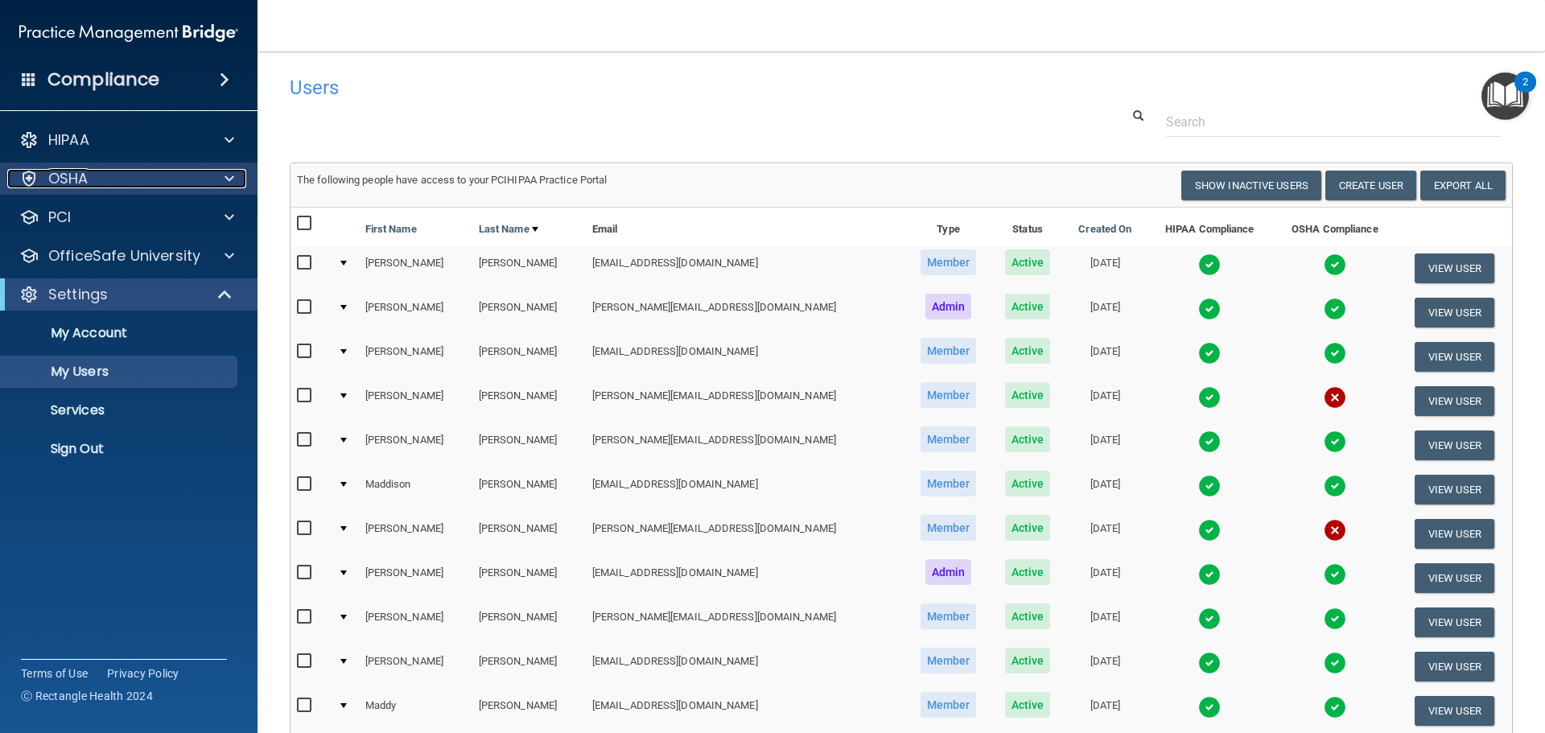
click at [94, 180] on div "OSHA" at bounding box center [107, 178] width 200 height 19
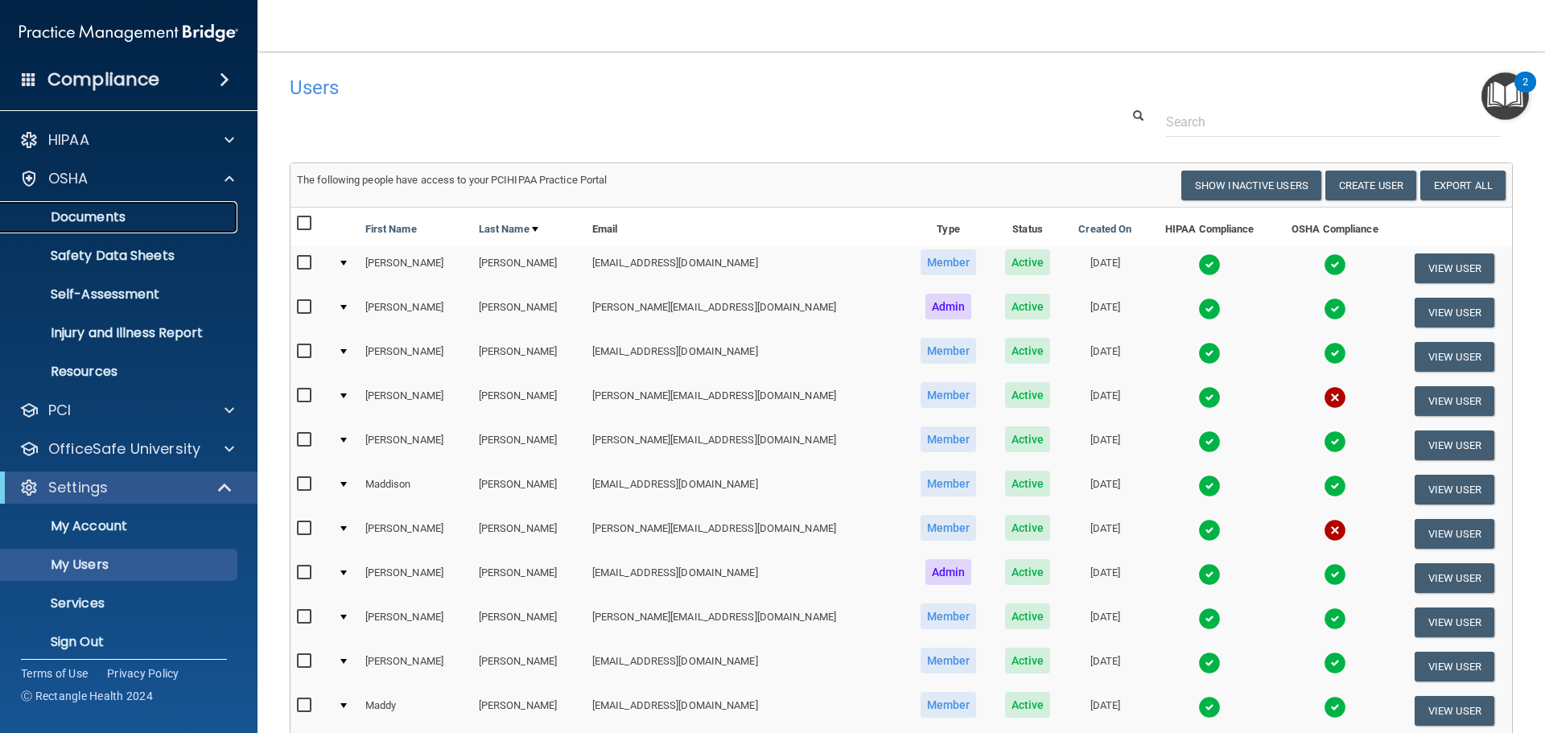
click at [93, 216] on p "Documents" at bounding box center [120, 217] width 220 height 16
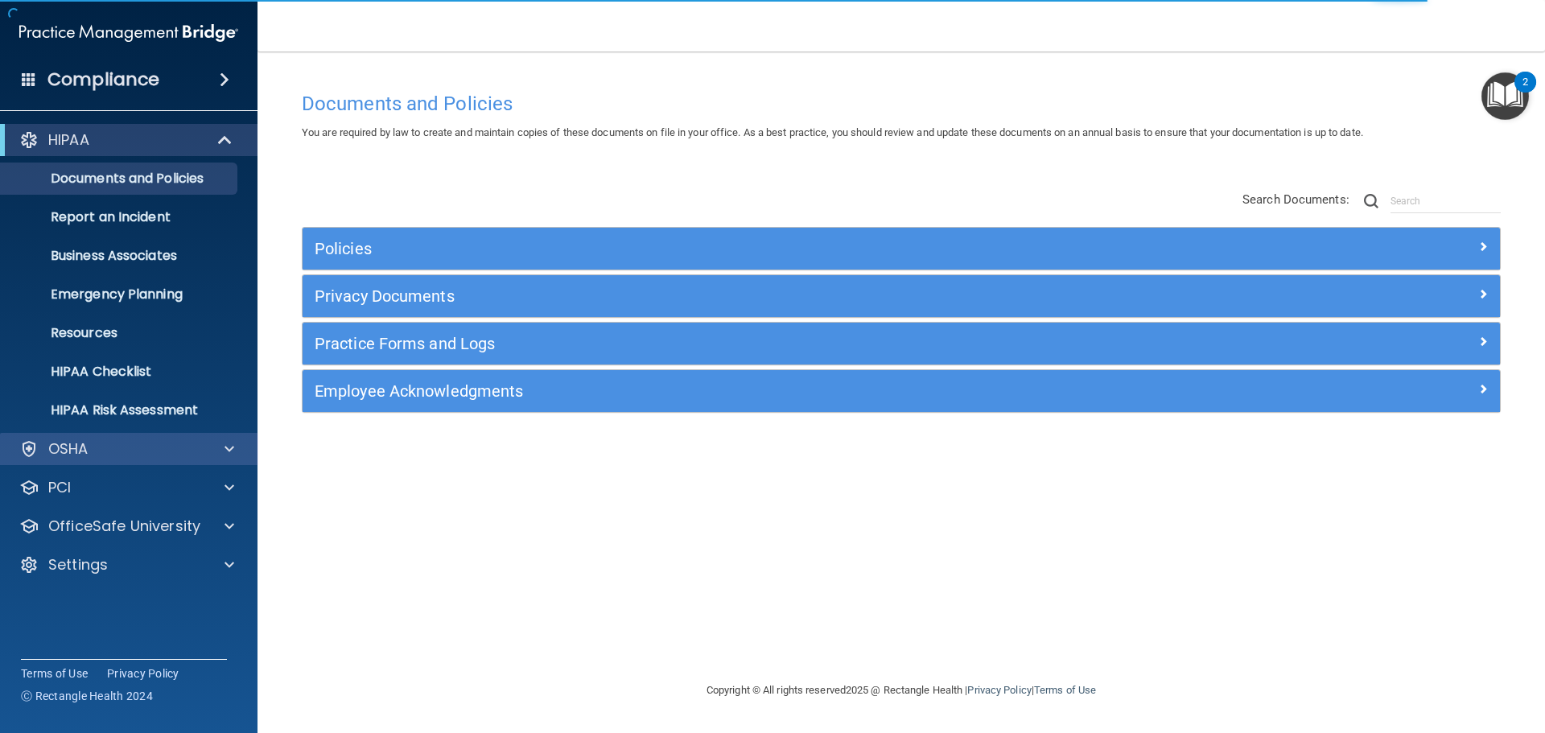
click at [109, 461] on div "OSHA" at bounding box center [129, 449] width 258 height 32
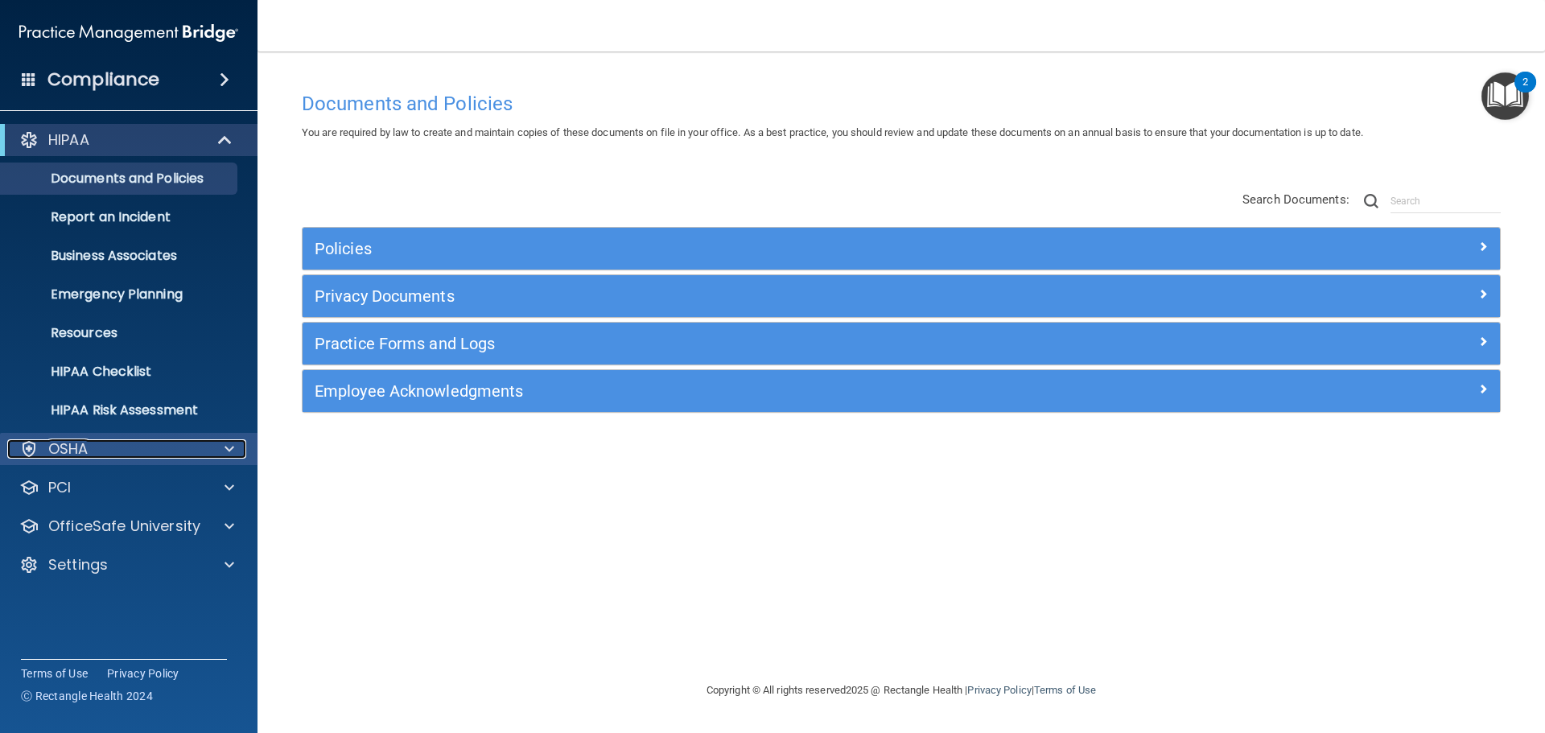
click at [235, 443] on div at bounding box center [227, 448] width 40 height 19
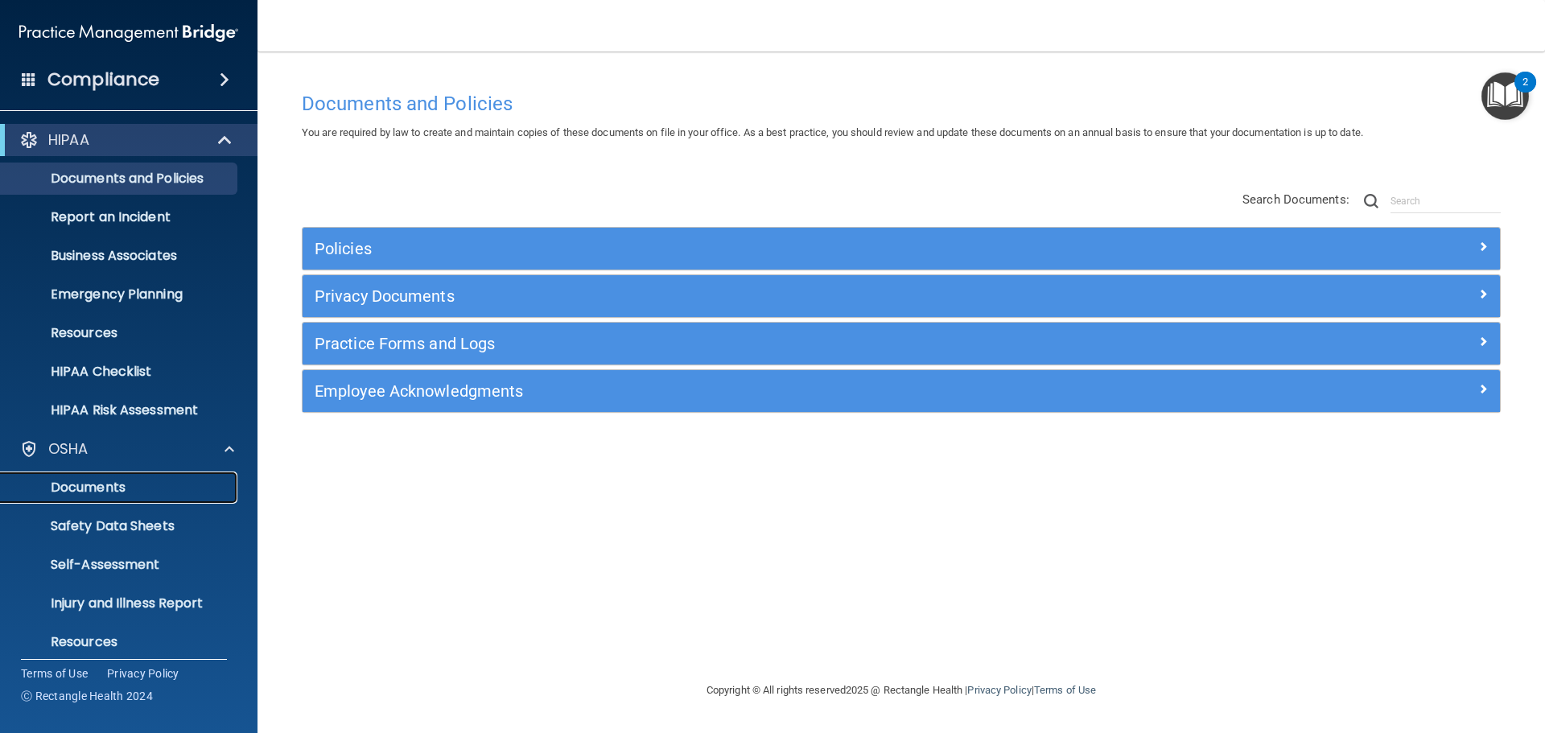
click at [112, 486] on p "Documents" at bounding box center [120, 488] width 220 height 16
